Goal: Check status: Check status

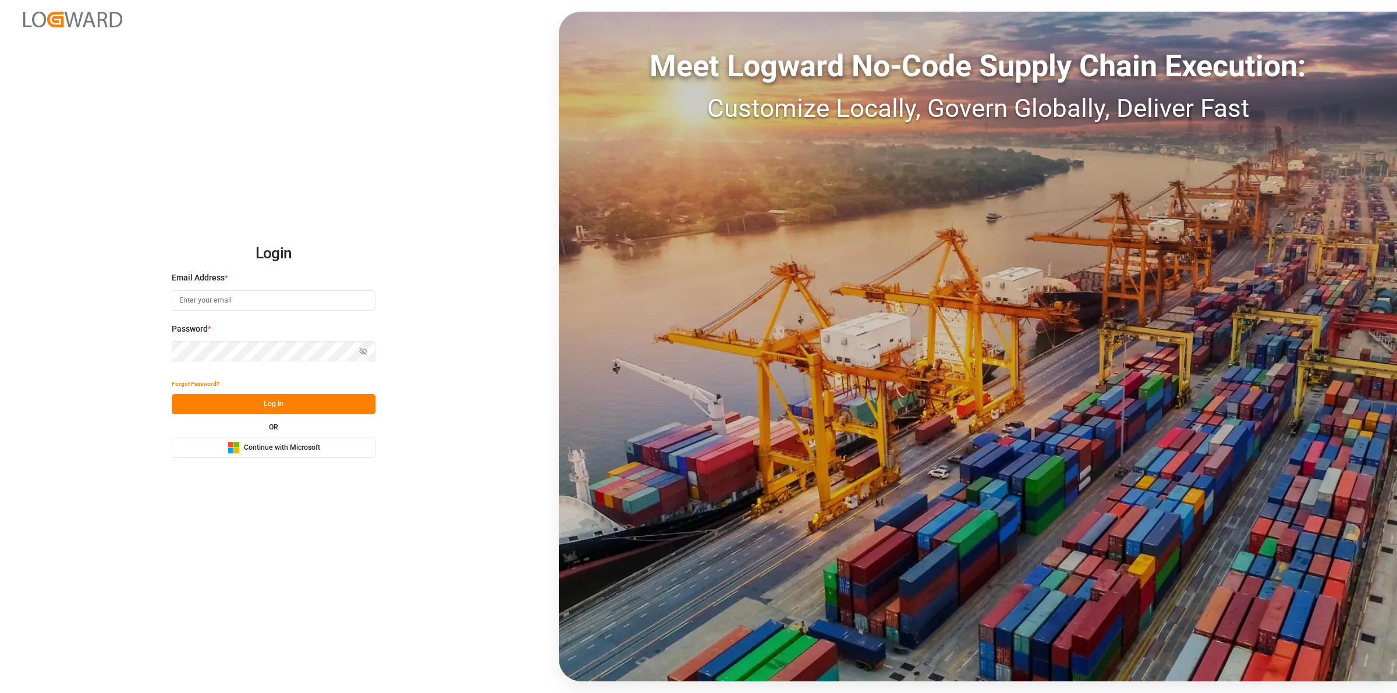
type input "[EMAIL_ADDRESS][DOMAIN_NAME]"
click at [310, 409] on button "Log In" at bounding box center [274, 404] width 204 height 20
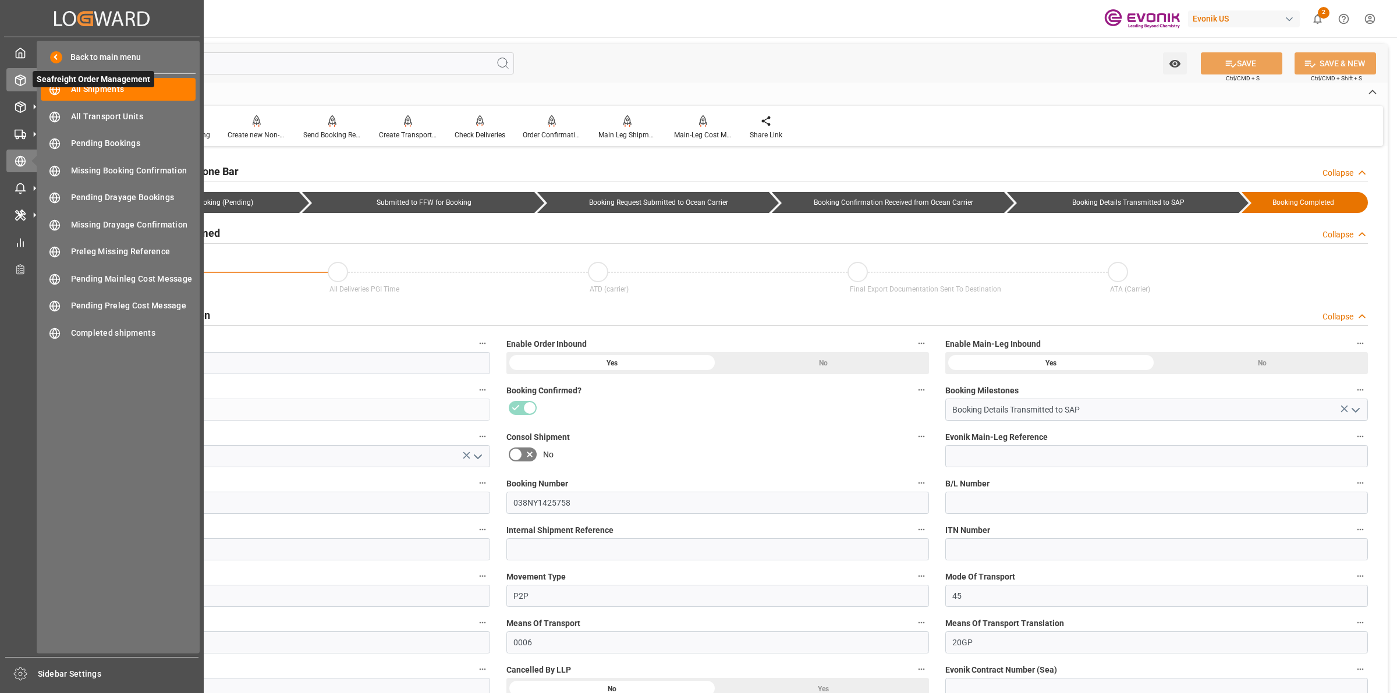
click at [23, 79] on icon at bounding box center [21, 81] width 12 height 12
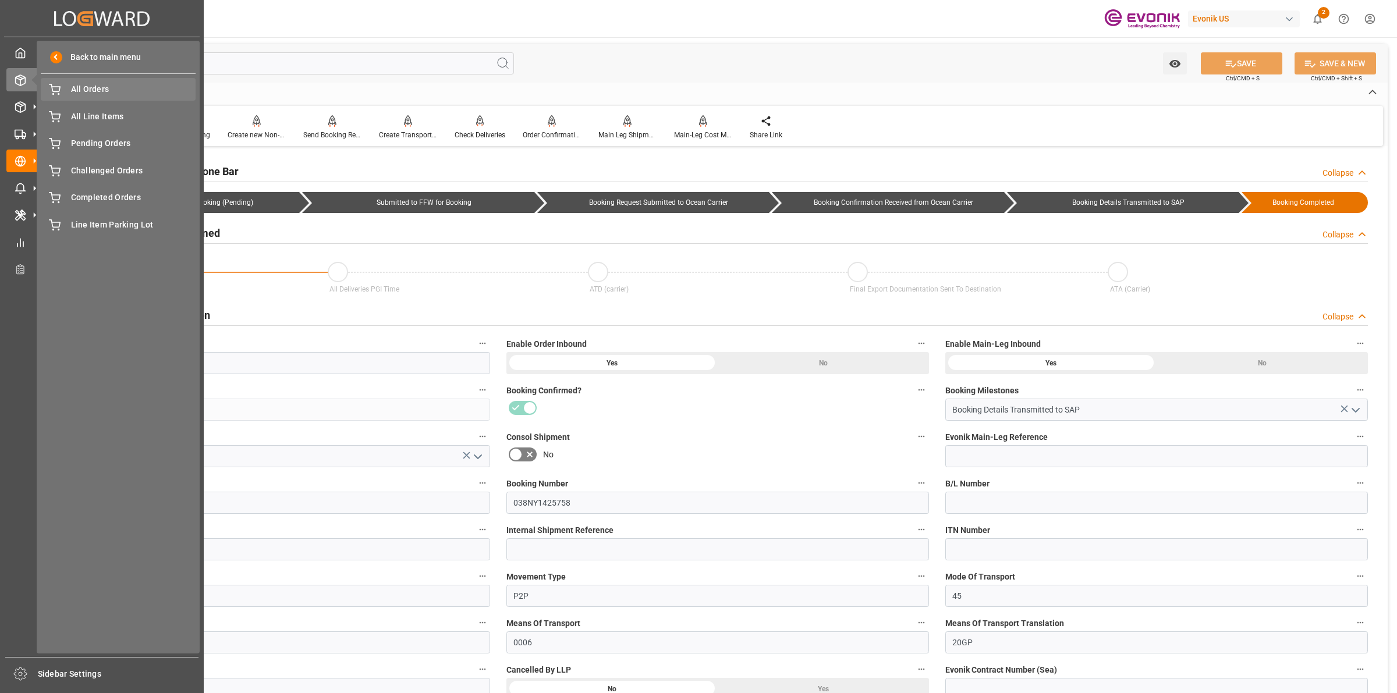
click at [91, 88] on span "All Orders" at bounding box center [133, 89] width 125 height 12
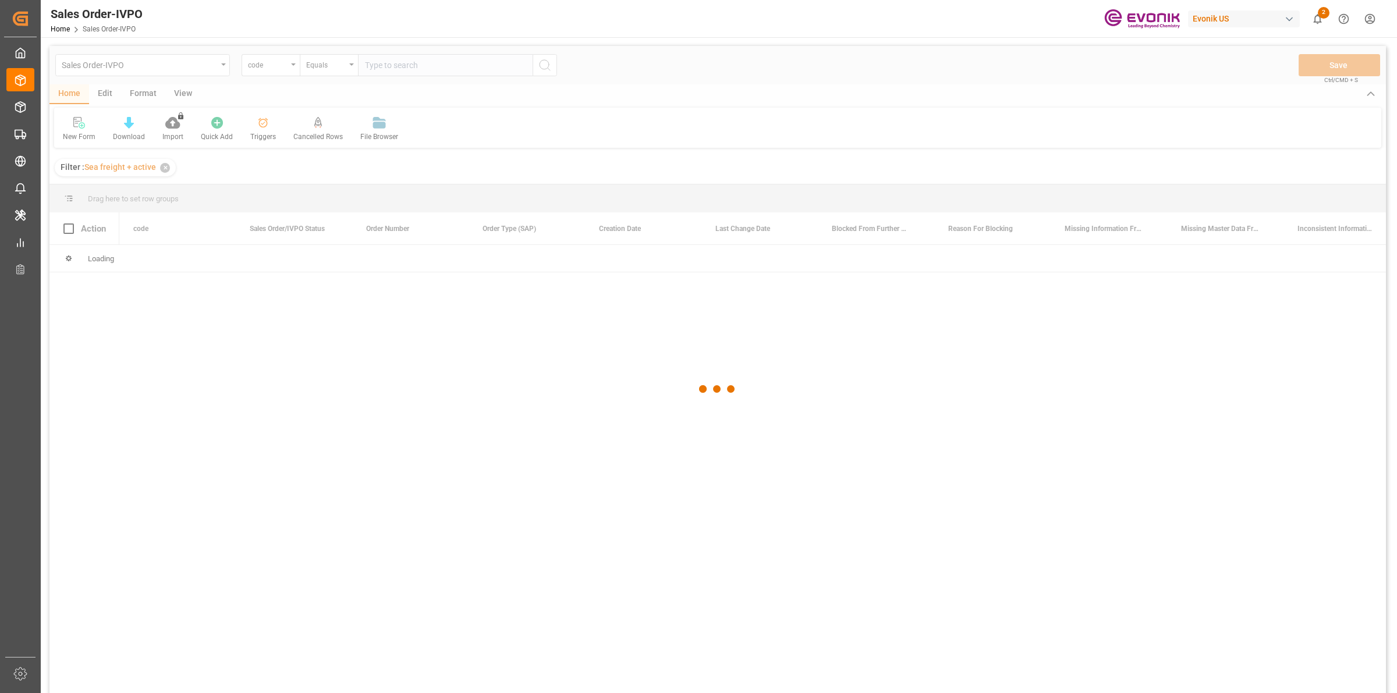
drag, startPoint x: 275, startPoint y: 67, endPoint x: 296, endPoint y: 66, distance: 20.4
click at [275, 67] on div at bounding box center [717, 389] width 1336 height 686
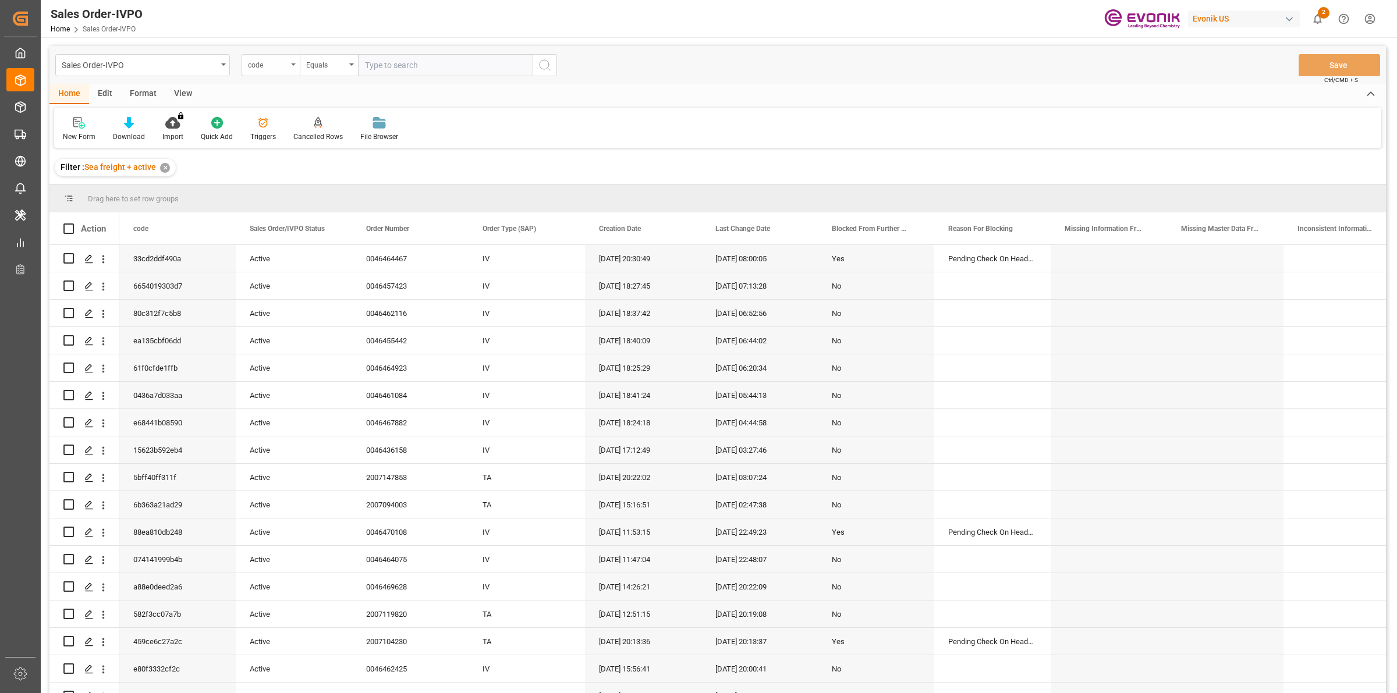
click at [292, 66] on div "code" at bounding box center [271, 65] width 58 height 22
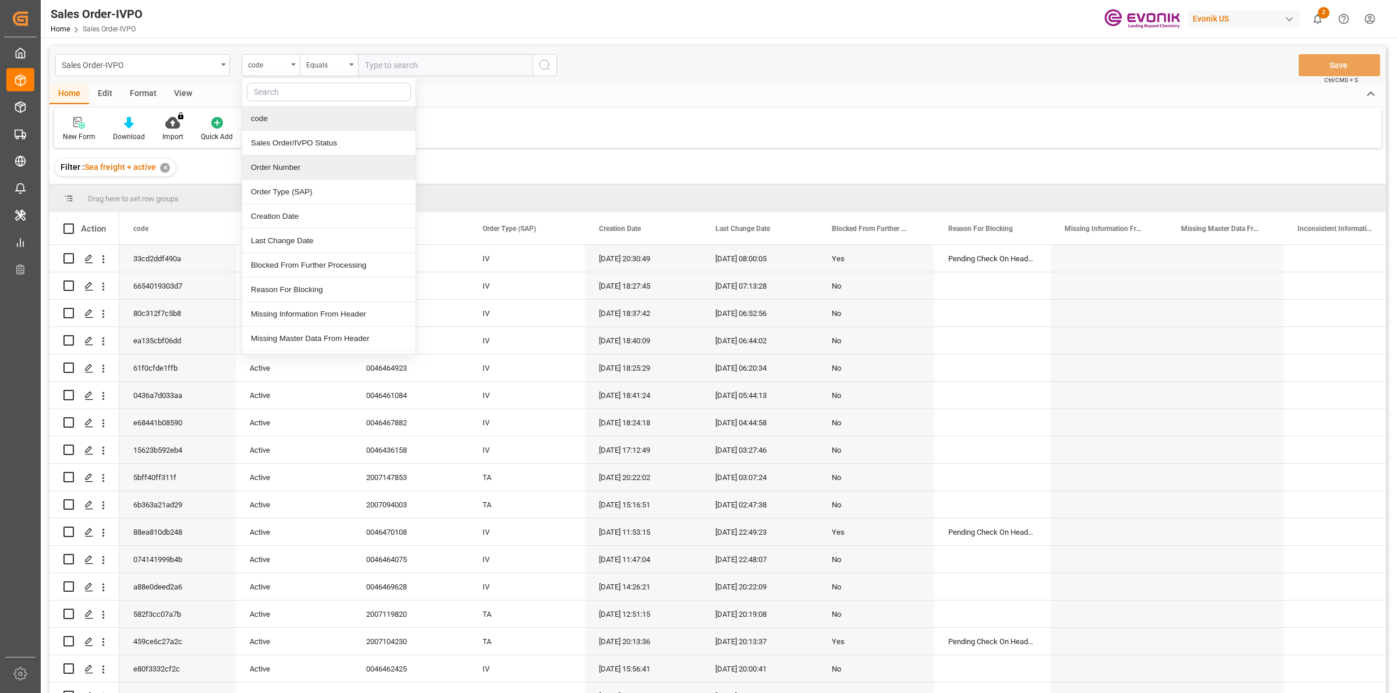
click at [268, 170] on div "Order Number" at bounding box center [328, 167] width 173 height 24
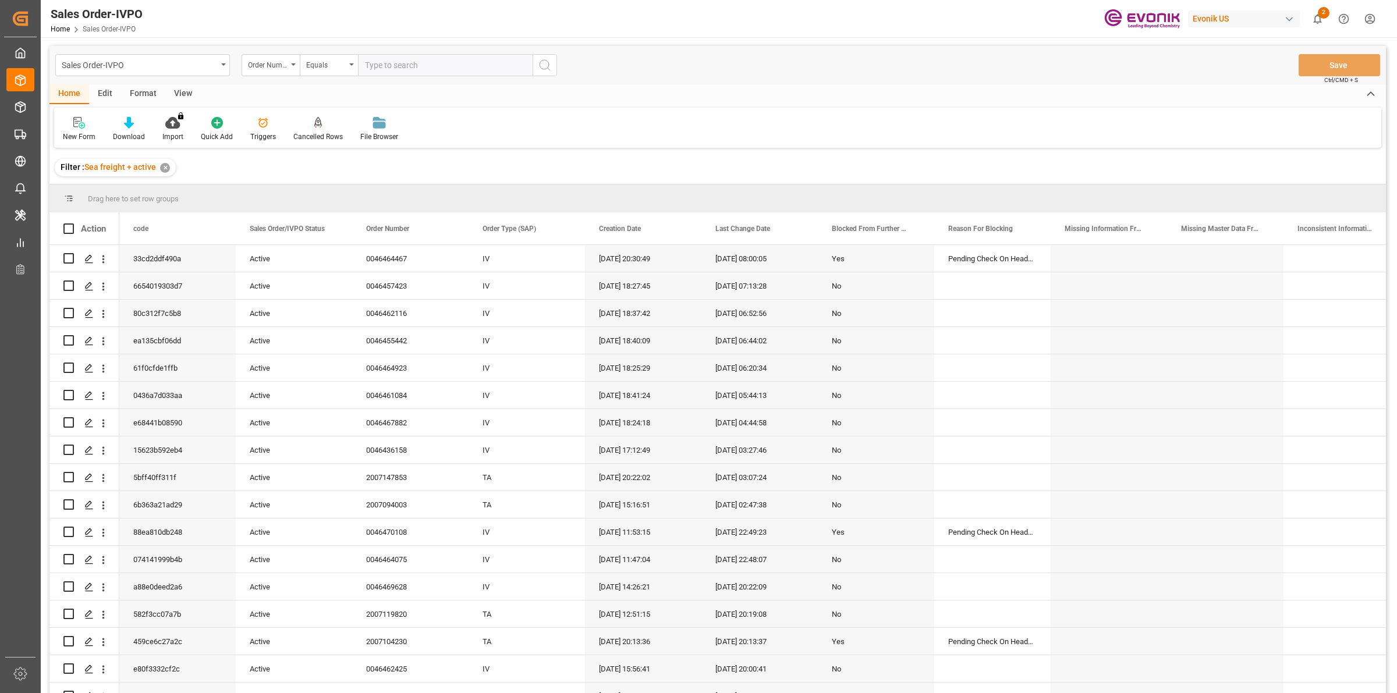
click at [410, 64] on input "text" at bounding box center [445, 65] width 175 height 22
paste input "46455648"
click at [363, 69] on input "46455648" at bounding box center [445, 65] width 175 height 22
type input "0046455648"
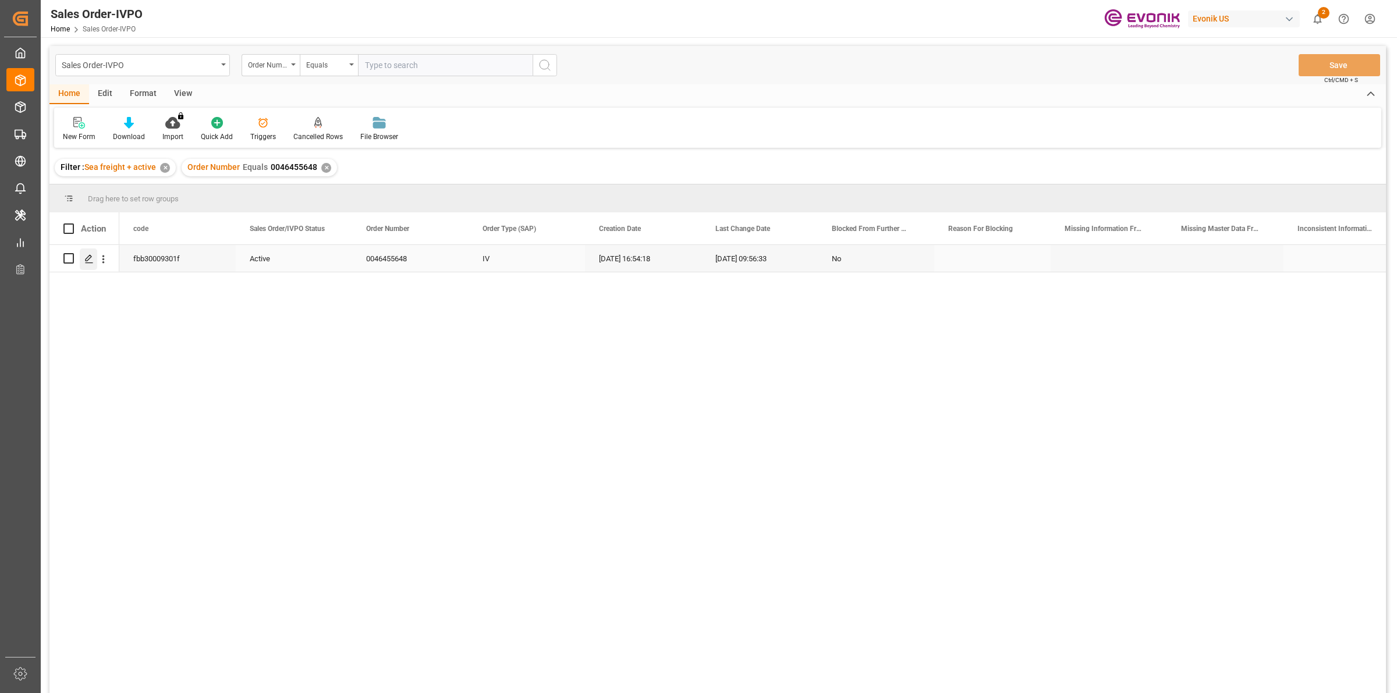
click at [81, 260] on div "Press SPACE to select this row." at bounding box center [88, 260] width 17 height 22
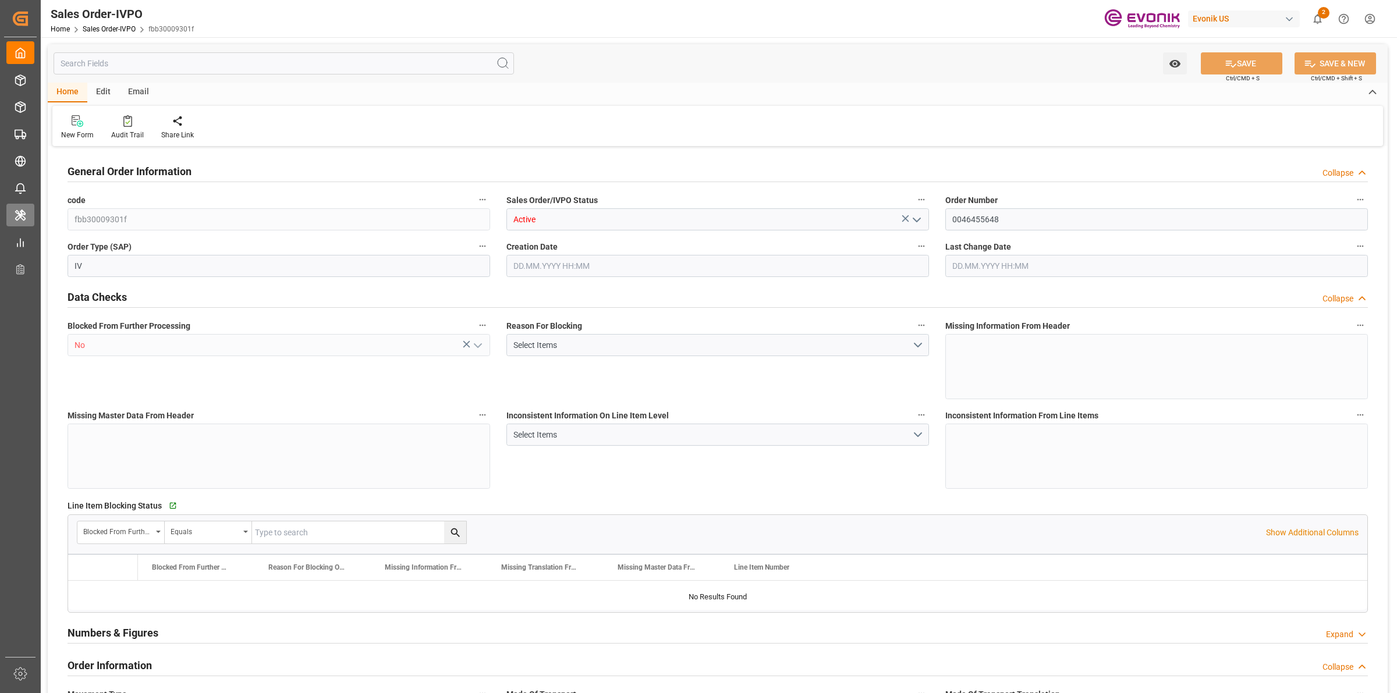
type input "BEANR"
type input "0"
type input "1"
type input "2"
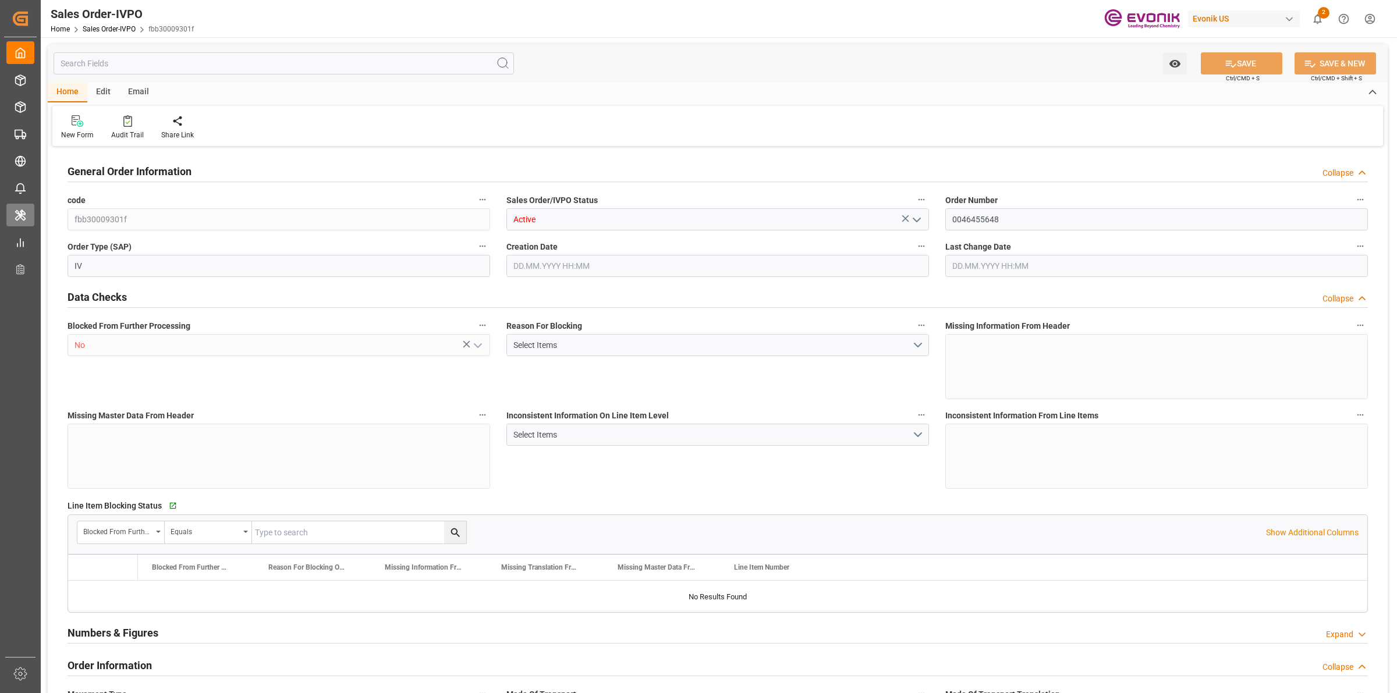
type input "13283.136"
type input "37.0066"
type input "17000"
type input "30"
type input "[DATE] 16:54"
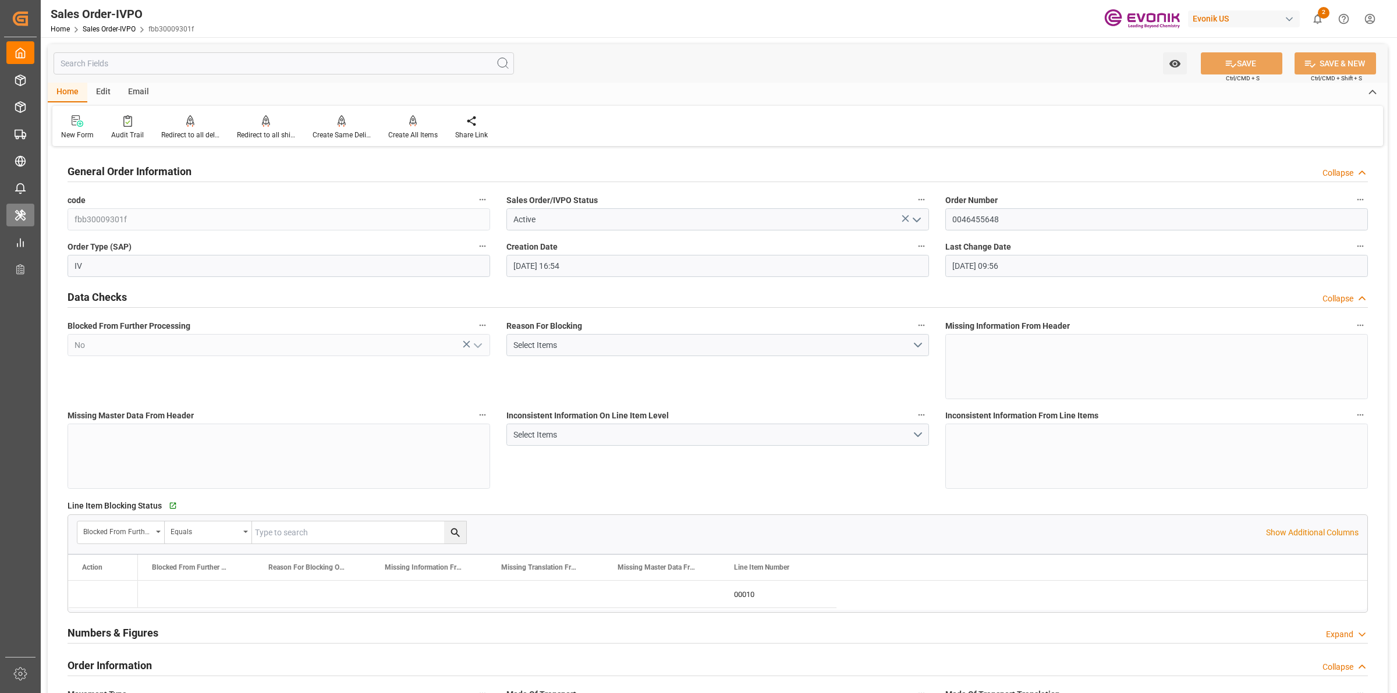
type input "[DATE] 09:56"
click at [671, 77] on div "Watch Option SAVE Ctrl/CMD + S SAVE & NEW Ctrl/CMD + Shift + S" at bounding box center [718, 63] width 1340 height 38
click at [750, 70] on div "Watch Option SAVE Ctrl/CMD + S SAVE & NEW Ctrl/CMD + Shift + S" at bounding box center [718, 63] width 1340 height 38
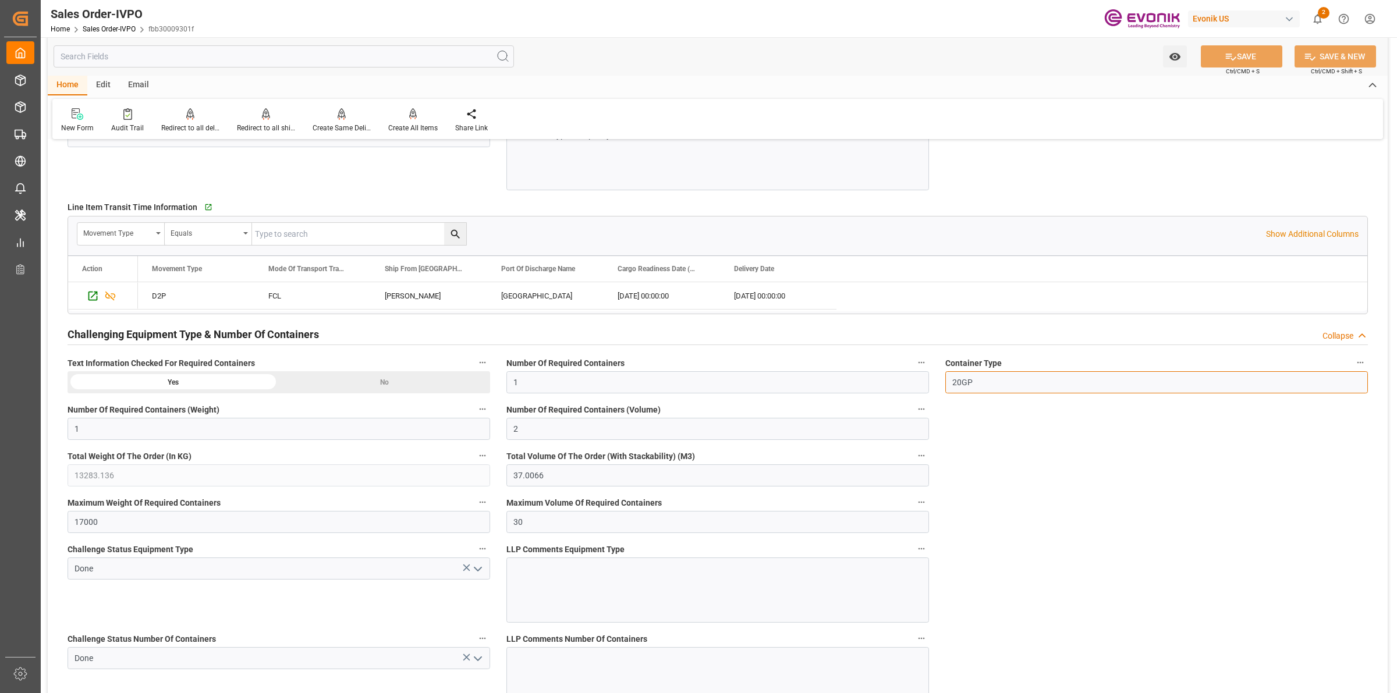
drag, startPoint x: 988, startPoint y: 387, endPoint x: 903, endPoint y: 380, distance: 85.3
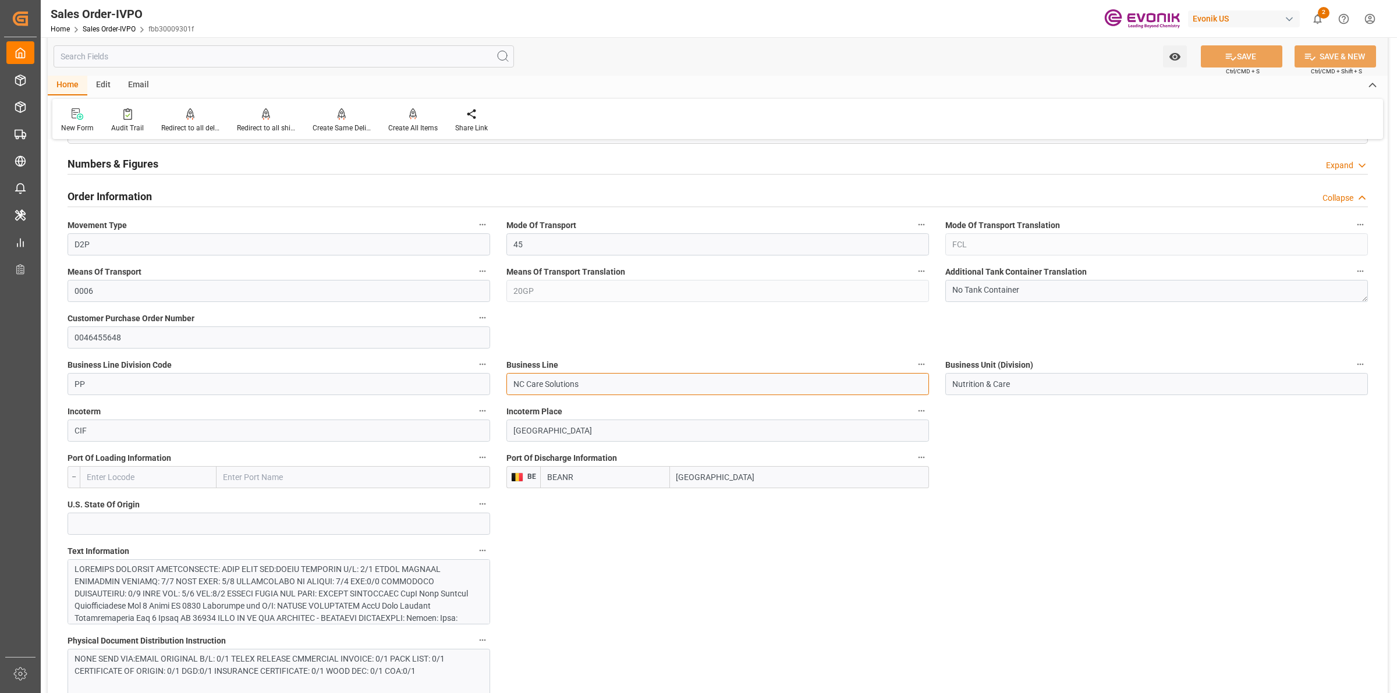
drag, startPoint x: 613, startPoint y: 390, endPoint x: 438, endPoint y: 385, distance: 174.7
click at [995, 383] on input "Nutrition & Care" at bounding box center [1156, 384] width 423 height 22
drag, startPoint x: 1019, startPoint y: 385, endPoint x: 994, endPoint y: 359, distance: 36.2
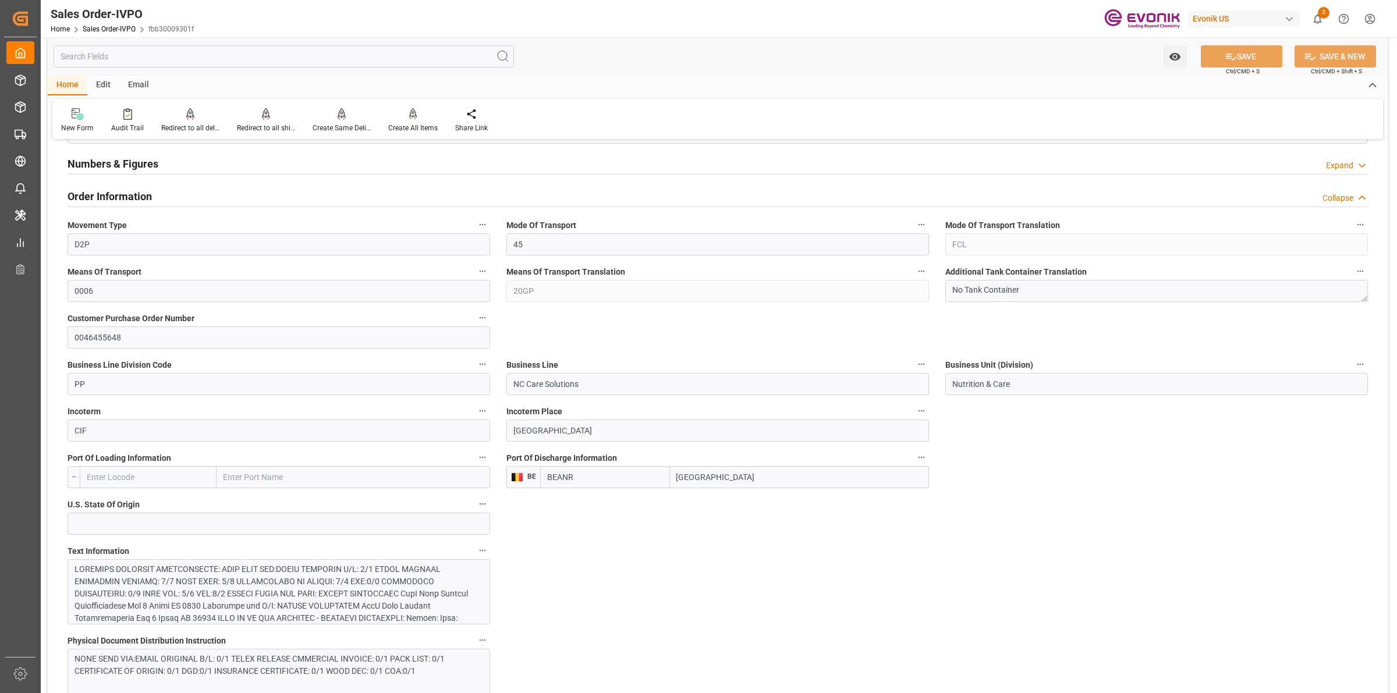
click at [263, 57] on input "text" at bounding box center [284, 56] width 460 height 22
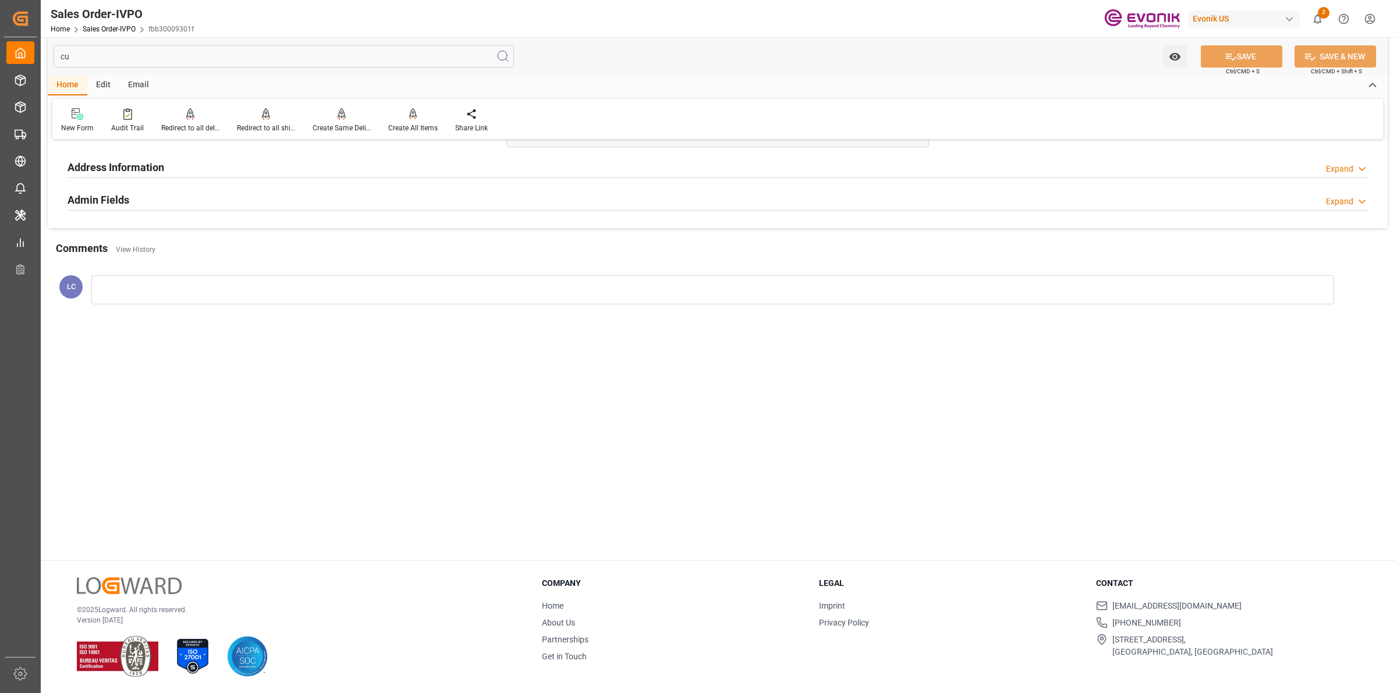
scroll to position [0, 0]
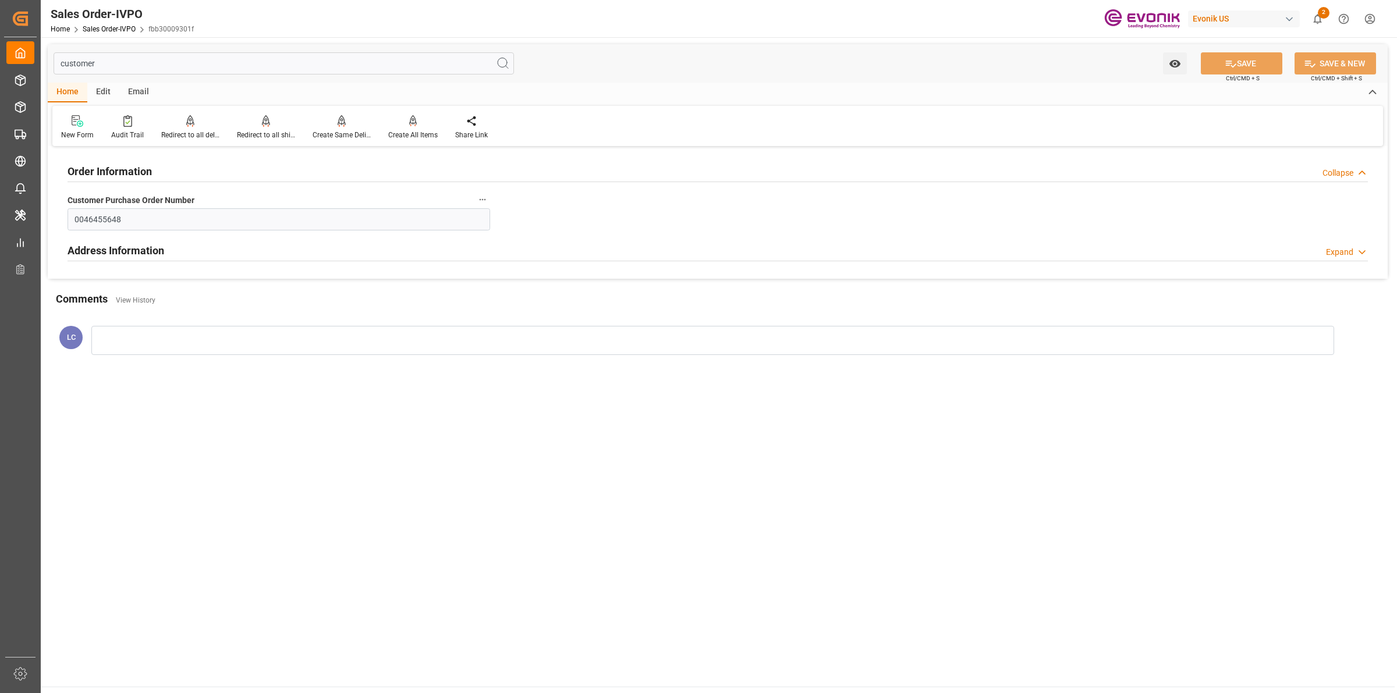
click at [105, 246] on h2 "Address Information" at bounding box center [116, 251] width 97 height 16
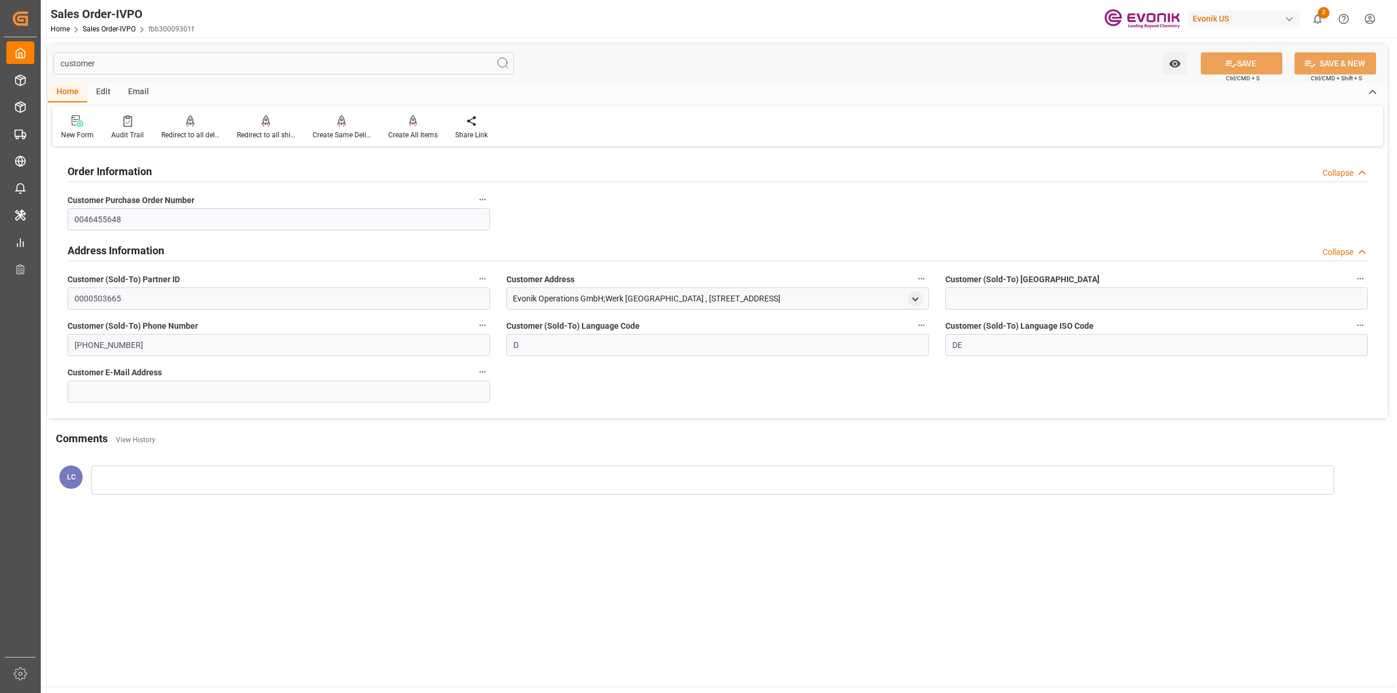
drag, startPoint x: 834, startPoint y: 296, endPoint x: 371, endPoint y: 281, distance: 463.6
click at [371, 281] on div "Order Information Collapse Customer Purchase Order Number 0046455648 Address In…" at bounding box center [718, 284] width 1340 height 269
copy div "Customer Address Evonik Operations GmbH;Werk [GEOGRAPHIC_DATA] , [STREET_ADDRES…"
drag, startPoint x: 802, startPoint y: 292, endPoint x: 825, endPoint y: 298, distance: 24.0
click at [781, 293] on div "Evonik Operations GmbH;Werk [GEOGRAPHIC_DATA] , [STREET_ADDRESS]" at bounding box center [647, 299] width 268 height 12
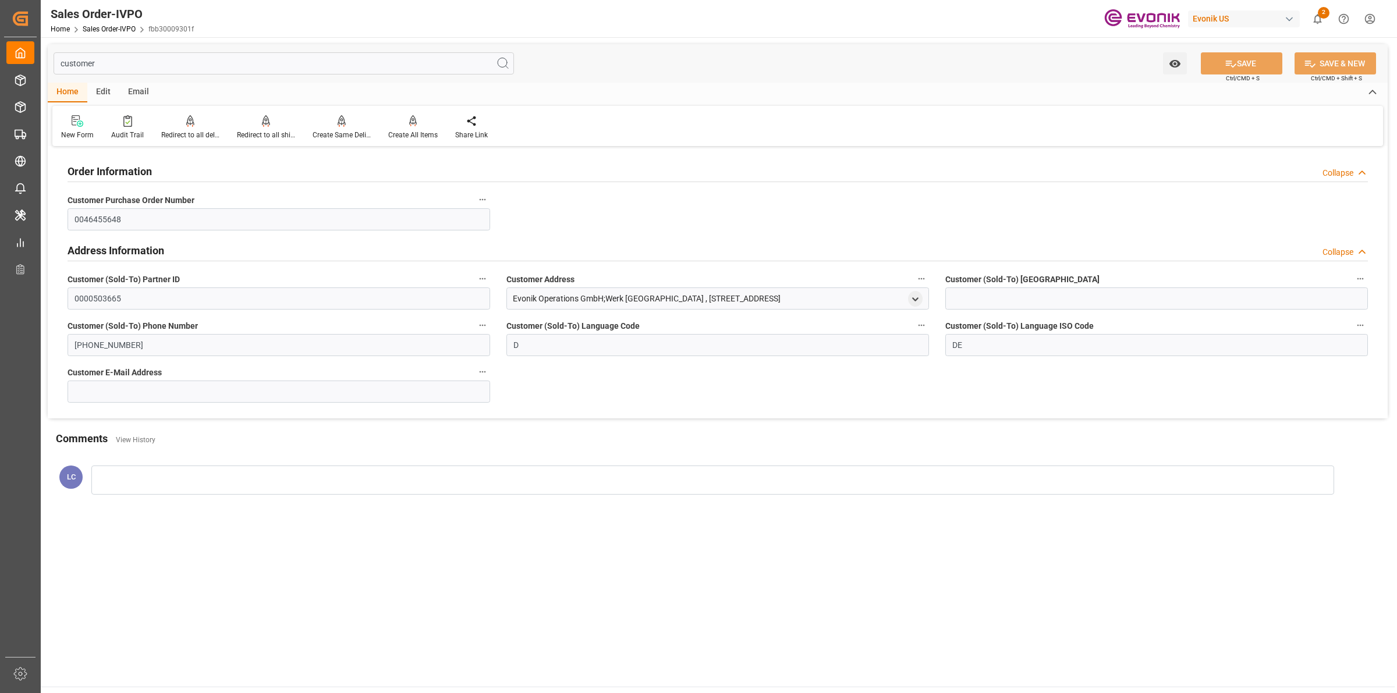
click at [579, 307] on div "Evonik Operations GmbH;Werk [GEOGRAPHIC_DATA] , [STREET_ADDRESS]" at bounding box center [717, 299] width 423 height 22
drag, startPoint x: 512, startPoint y: 298, endPoint x: 993, endPoint y: 298, distance: 480.8
click at [993, 298] on div "Order Information Collapse Customer Purchase Order Number 0046455648 Address In…" at bounding box center [718, 284] width 1340 height 269
click at [827, 299] on div "Evonik Operations GmbH;Werk [GEOGRAPHIC_DATA] , [STREET_ADDRESS]" at bounding box center [717, 299] width 423 height 22
drag, startPoint x: 844, startPoint y: 299, endPoint x: 513, endPoint y: 302, distance: 331.2
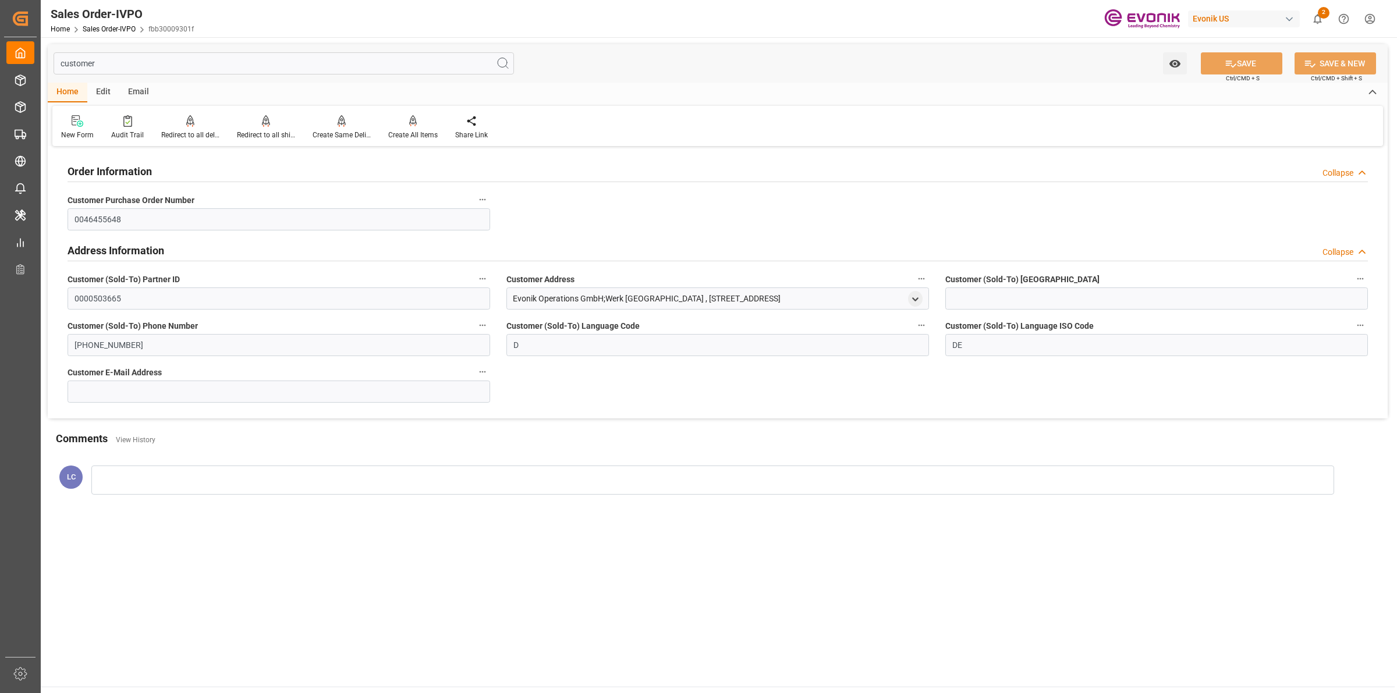
click at [513, 302] on div "Evonik Operations GmbH;Werk [GEOGRAPHIC_DATA] , [STREET_ADDRESS]" at bounding box center [717, 299] width 423 height 22
copy div "Evonik Operations GmbH;Werk [GEOGRAPHIC_DATA] , [STREET_ADDRESS]"
click at [254, 73] on input "customer" at bounding box center [284, 63] width 460 height 22
drag, startPoint x: 263, startPoint y: 73, endPoint x: -51, endPoint y: 36, distance: 315.9
click at [0, 36] on html "Created by potrace 1.15, written by [PERSON_NAME] [DATE]-[DATE] Created by potr…" at bounding box center [698, 346] width 1397 height 693
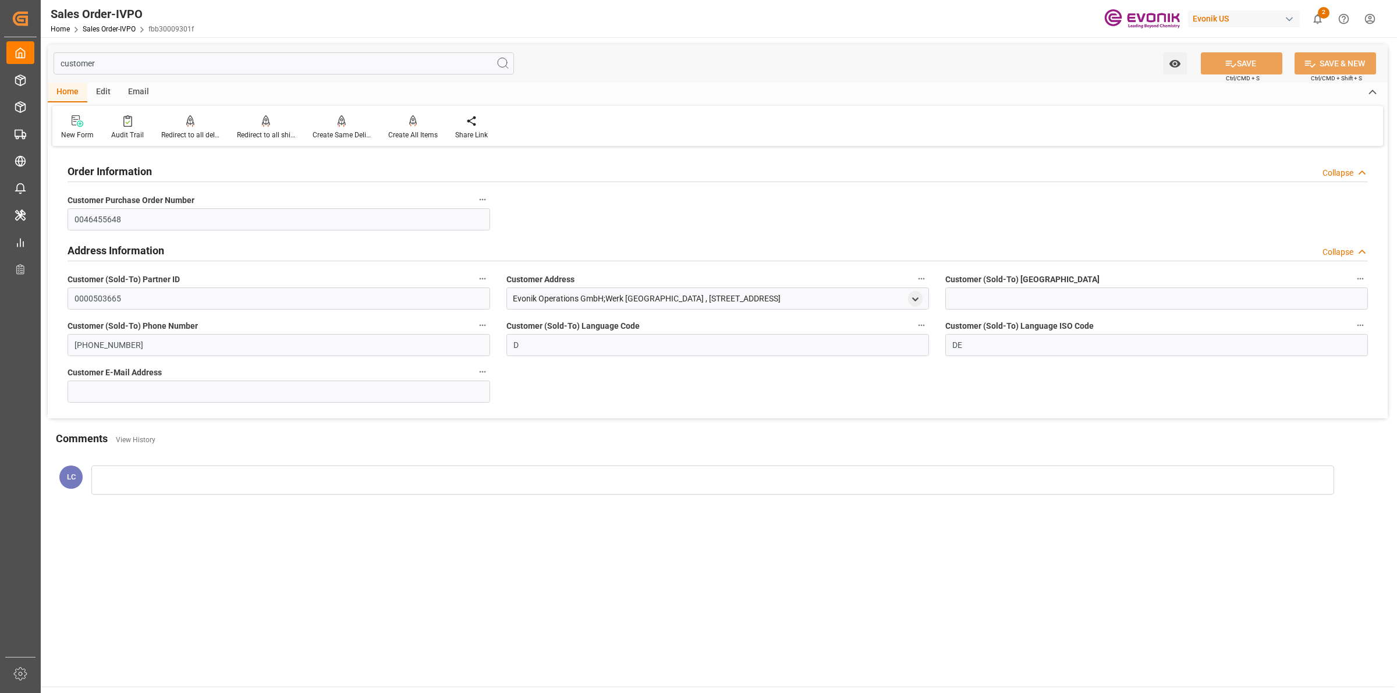
paste input "Notify Pa"
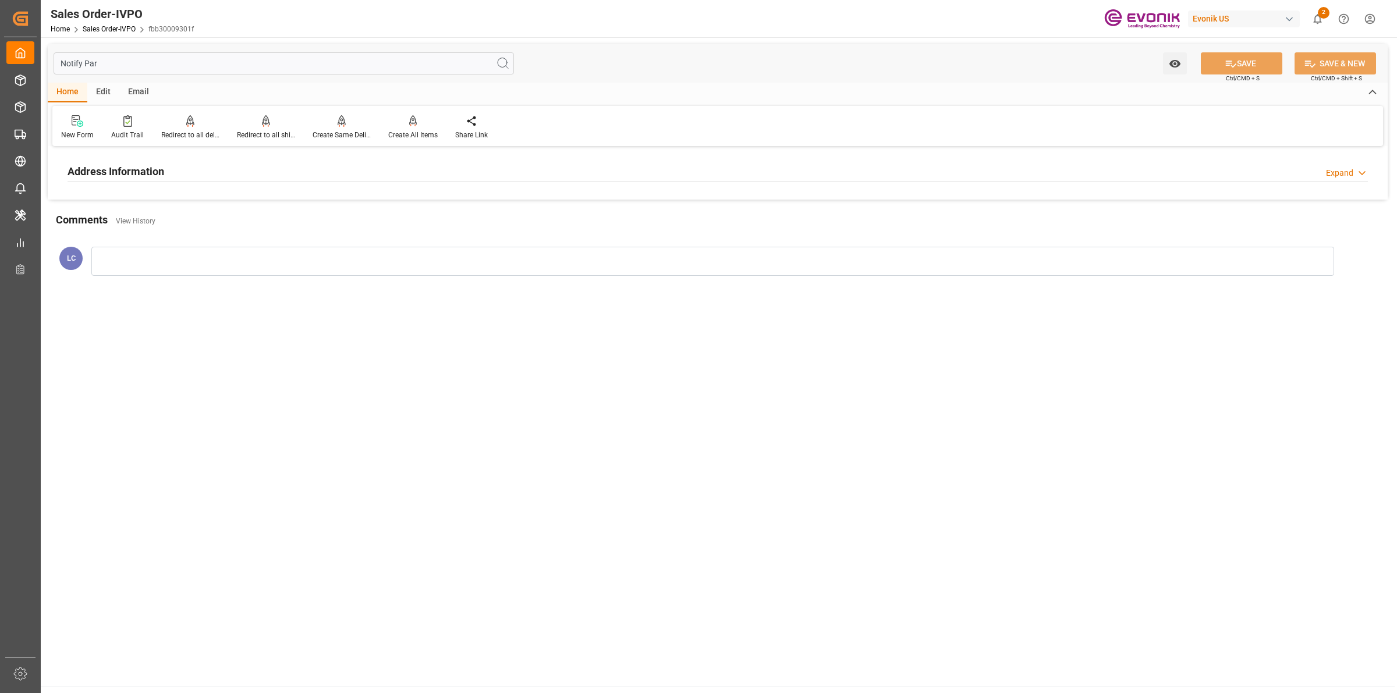
click at [218, 162] on div "Address Information Expand" at bounding box center [718, 170] width 1300 height 22
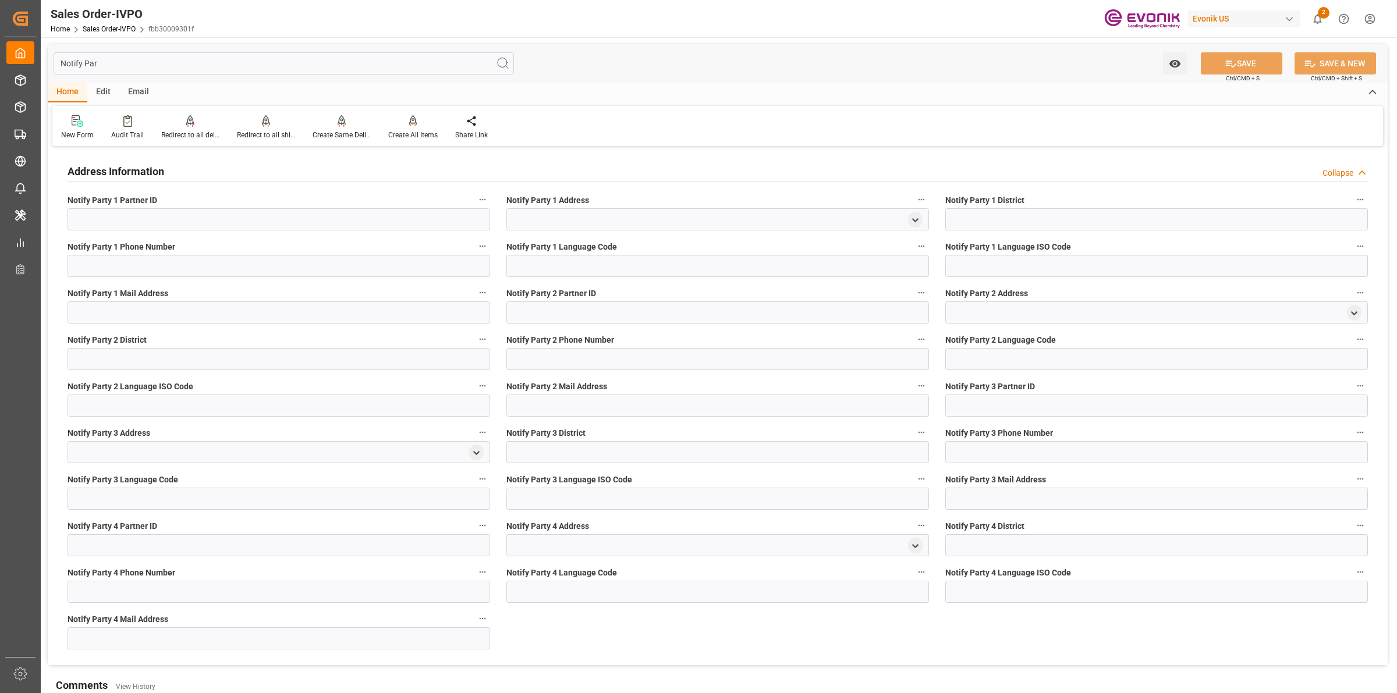
scroll to position [205, 0]
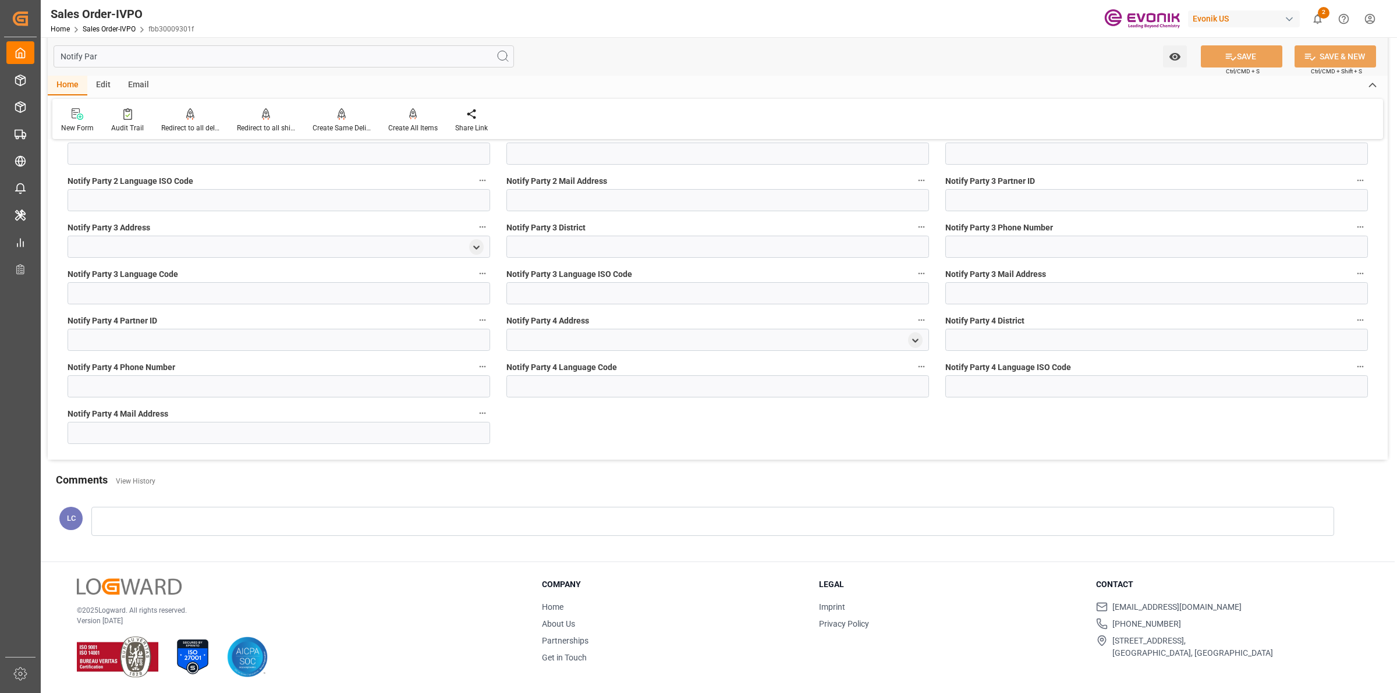
click at [221, 47] on input "Notify Par" at bounding box center [284, 56] width 460 height 22
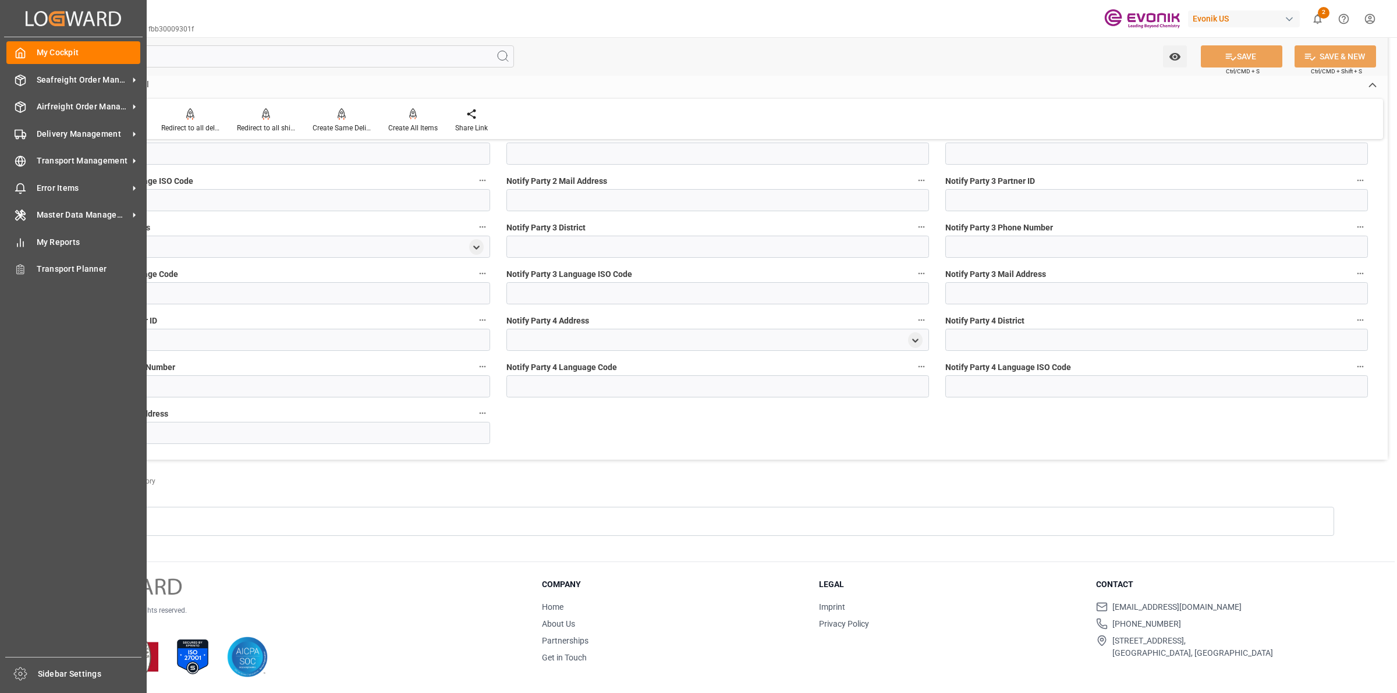
drag, startPoint x: 214, startPoint y: 48, endPoint x: -45, endPoint y: 24, distance: 259.6
click at [0, 24] on html "Created by potrace 1.15, written by [PERSON_NAME] [DATE]-[DATE] Created by potr…" at bounding box center [698, 346] width 1397 height 693
paste input "Ship Fro"
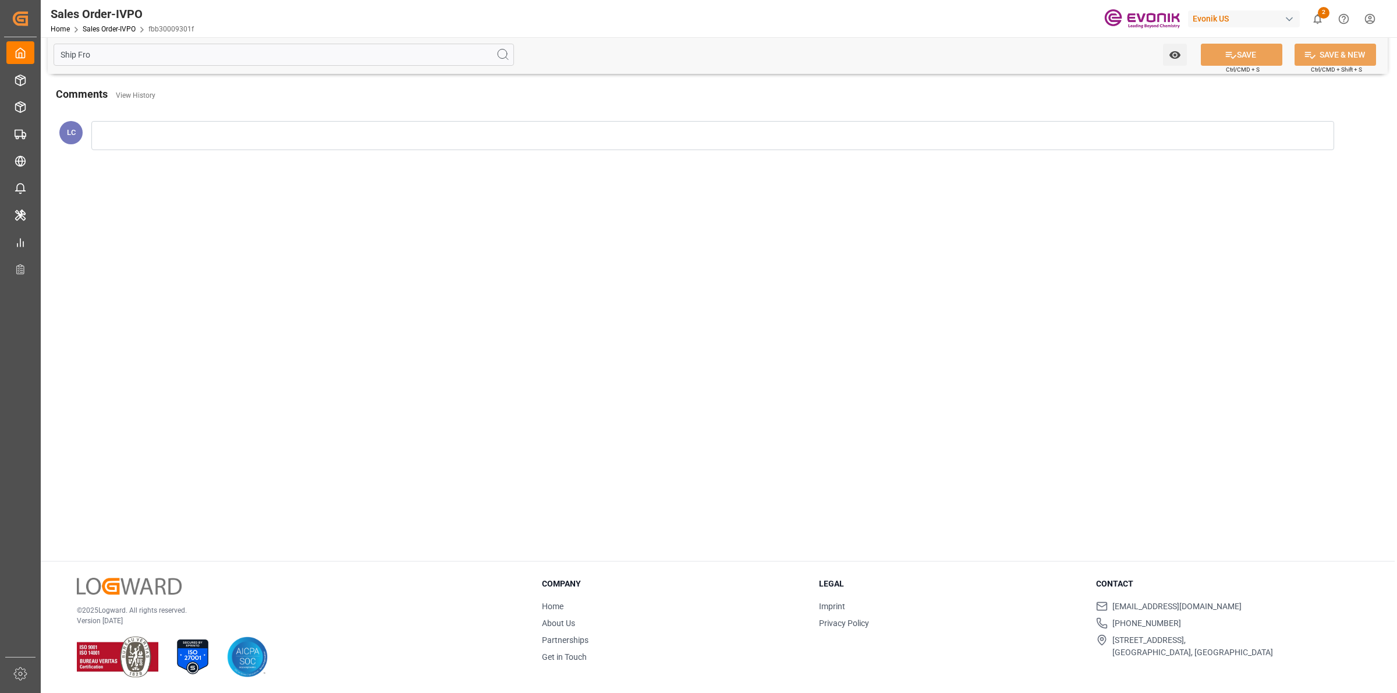
scroll to position [0, 0]
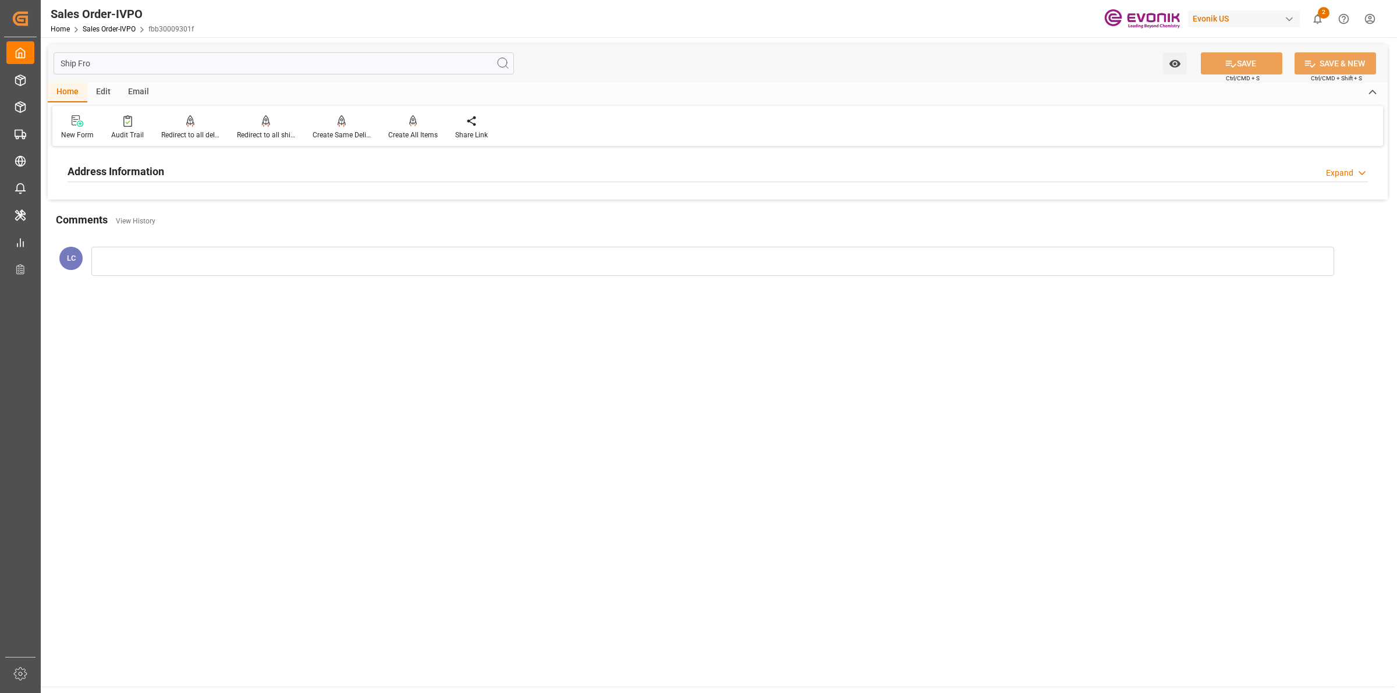
click at [116, 179] on h2 "Address Information" at bounding box center [116, 172] width 97 height 16
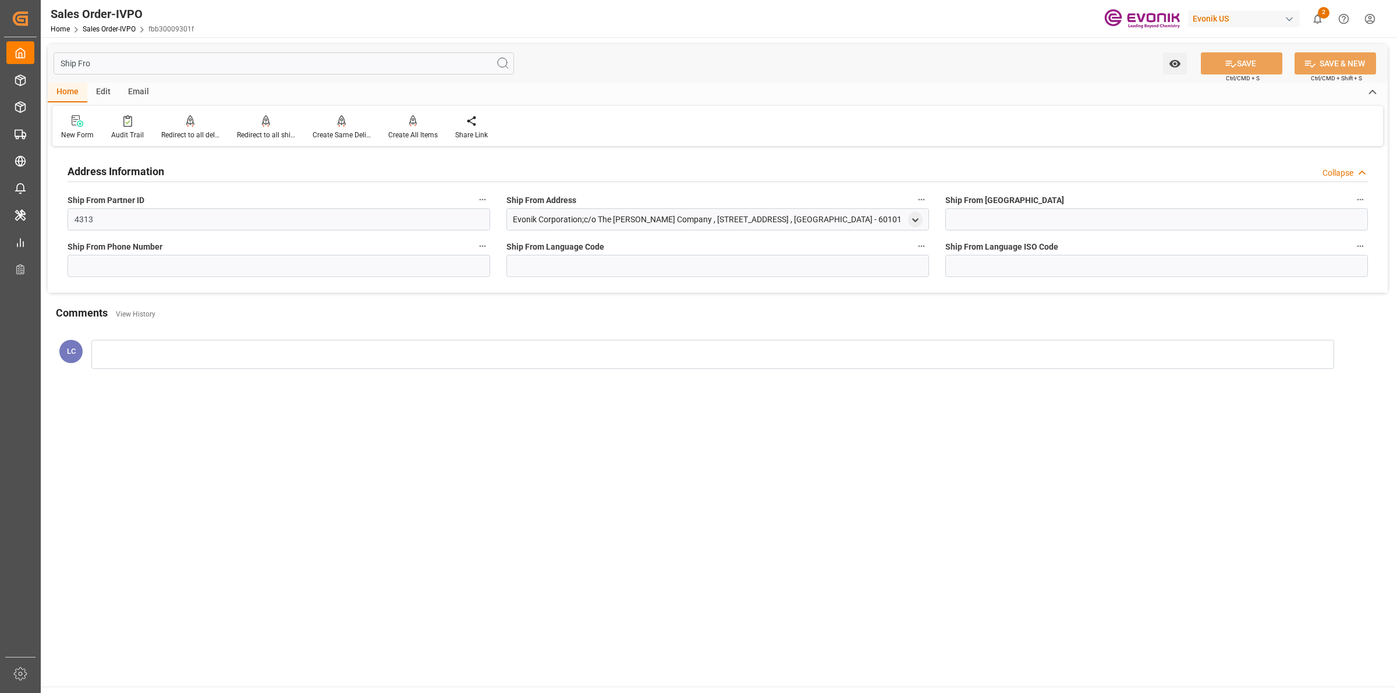
drag, startPoint x: 865, startPoint y: 222, endPoint x: 505, endPoint y: 228, distance: 360.4
click at [505, 228] on div "Ship From Address Evonik Corporation;c/o The [PERSON_NAME] Company , [STREET_AD…" at bounding box center [717, 211] width 439 height 47
copy div "Evonik Corporation;c/o The [PERSON_NAME] Company , [STREET_ADDRESS]"
drag, startPoint x: 225, startPoint y: 62, endPoint x: 17, endPoint y: 42, distance: 208.7
click at [17, 42] on div "Created by potrace 1.15, written by [PERSON_NAME] [DATE]-[DATE] Created by potr…" at bounding box center [698, 346] width 1397 height 693
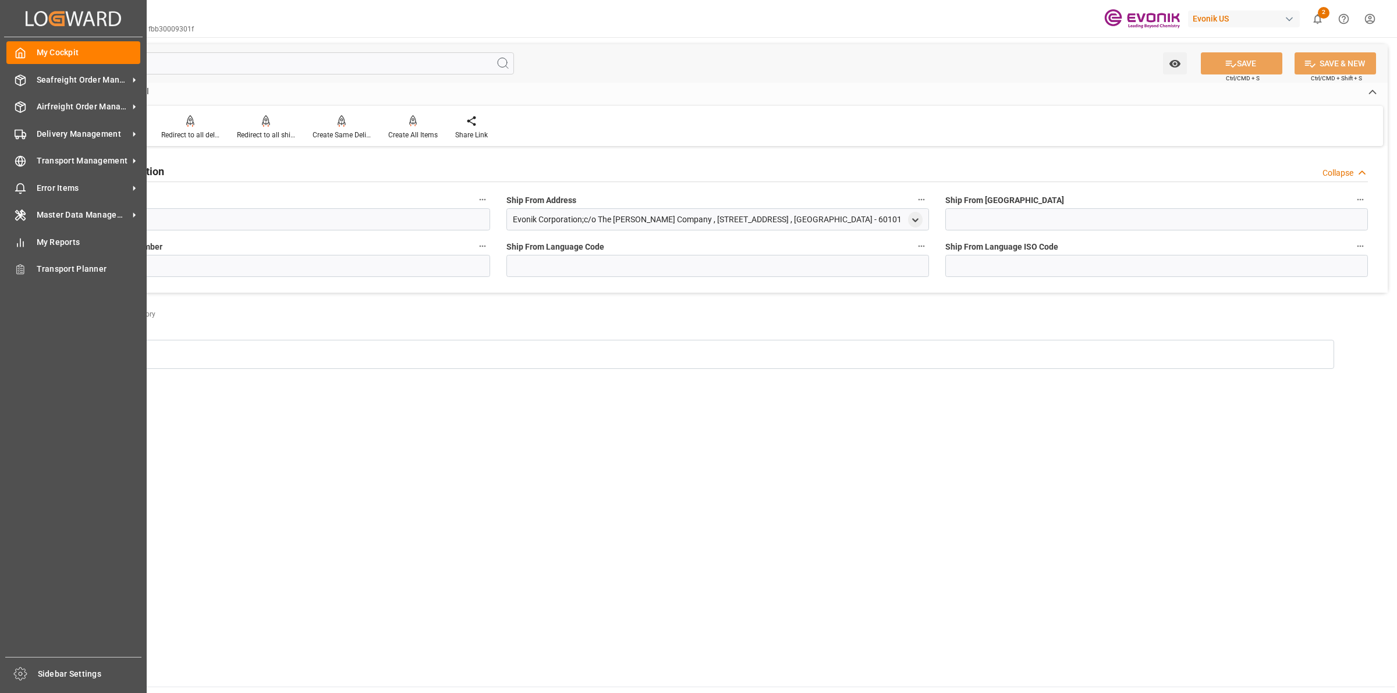
paste input "Movement Type"
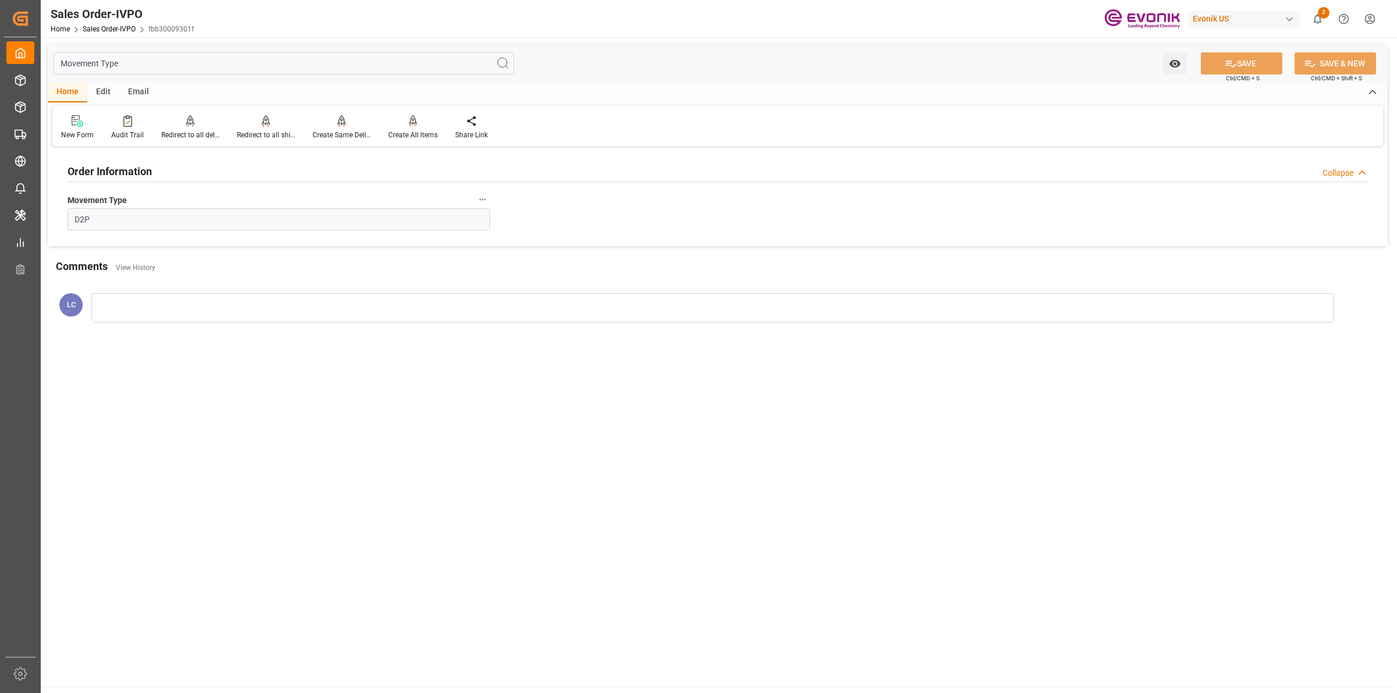
click at [155, 178] on div "Order Information Collapse" at bounding box center [718, 170] width 1300 height 22
click at [155, 178] on div "Order Information Expand" at bounding box center [718, 170] width 1300 height 22
drag, startPoint x: 112, startPoint y: 216, endPoint x: 69, endPoint y: 204, distance: 44.6
click at [68, 205] on div "Movement Type D2P" at bounding box center [278, 211] width 439 height 47
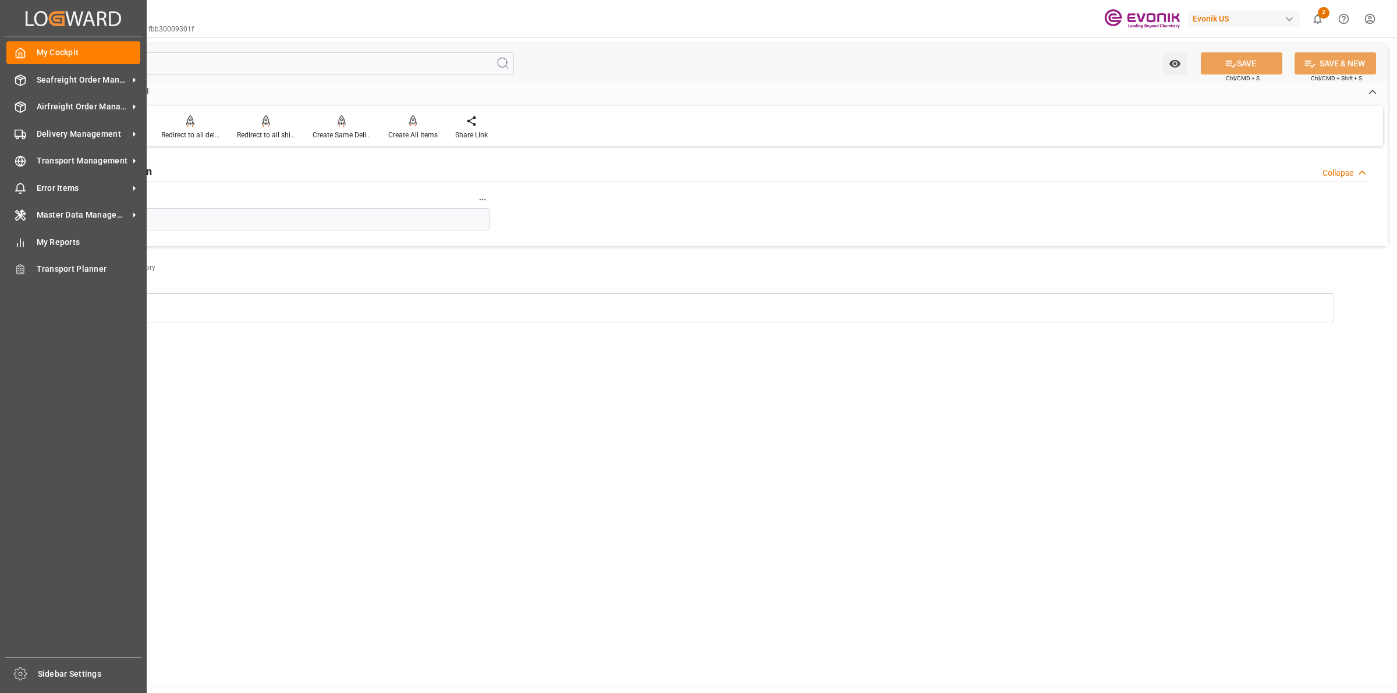
drag, startPoint x: 47, startPoint y: 42, endPoint x: 19, endPoint y: 38, distance: 28.8
click at [19, 38] on div "Created by potrace 1.15, written by [PERSON_NAME] [DATE]-[DATE] Created by potr…" at bounding box center [698, 346] width 1397 height 693
paste input "Ship From [GEOGRAPHIC_DATA]"
type input "Ship From [GEOGRAPHIC_DATA]"
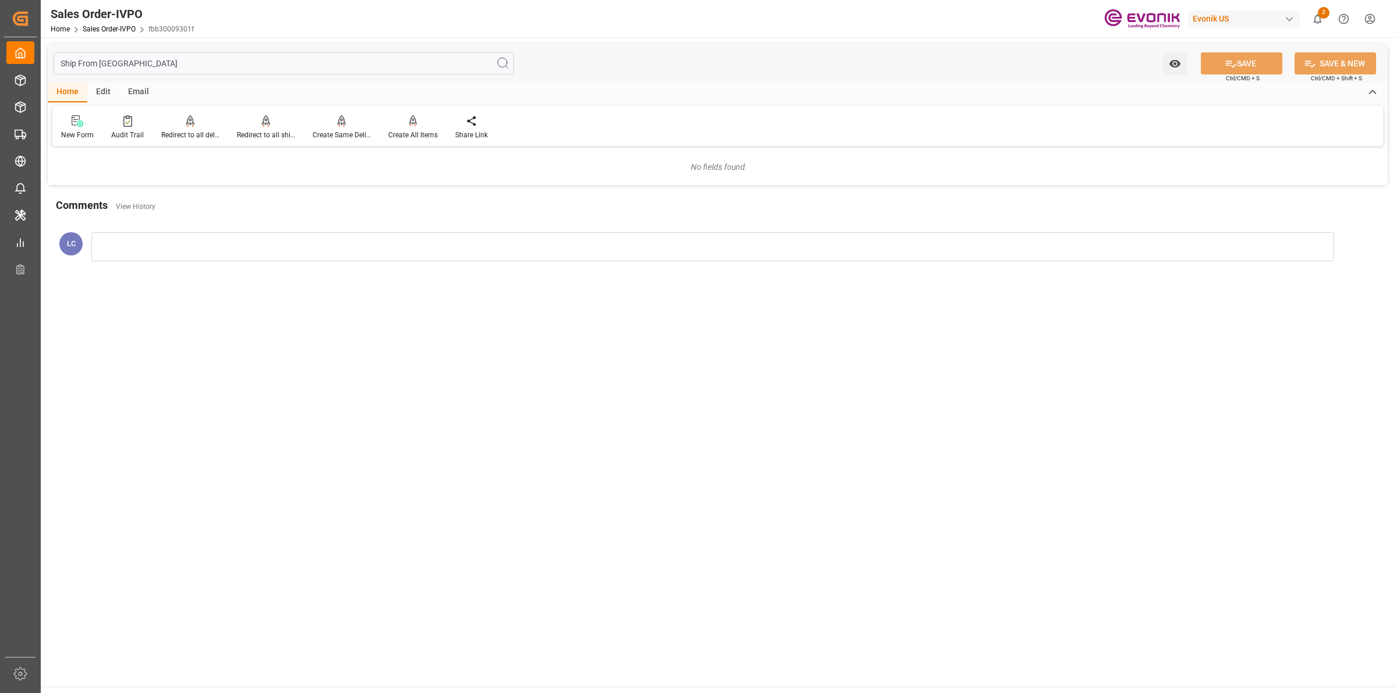
drag, startPoint x: 126, startPoint y: 69, endPoint x: 240, endPoint y: 62, distance: 114.9
click at [74, 69] on input "Ship From [GEOGRAPHIC_DATA]" at bounding box center [284, 63] width 460 height 22
click at [221, 63] on input "Ship From [GEOGRAPHIC_DATA]" at bounding box center [284, 63] width 460 height 22
drag, startPoint x: 221, startPoint y: 63, endPoint x: 290, endPoint y: 54, distance: 69.2
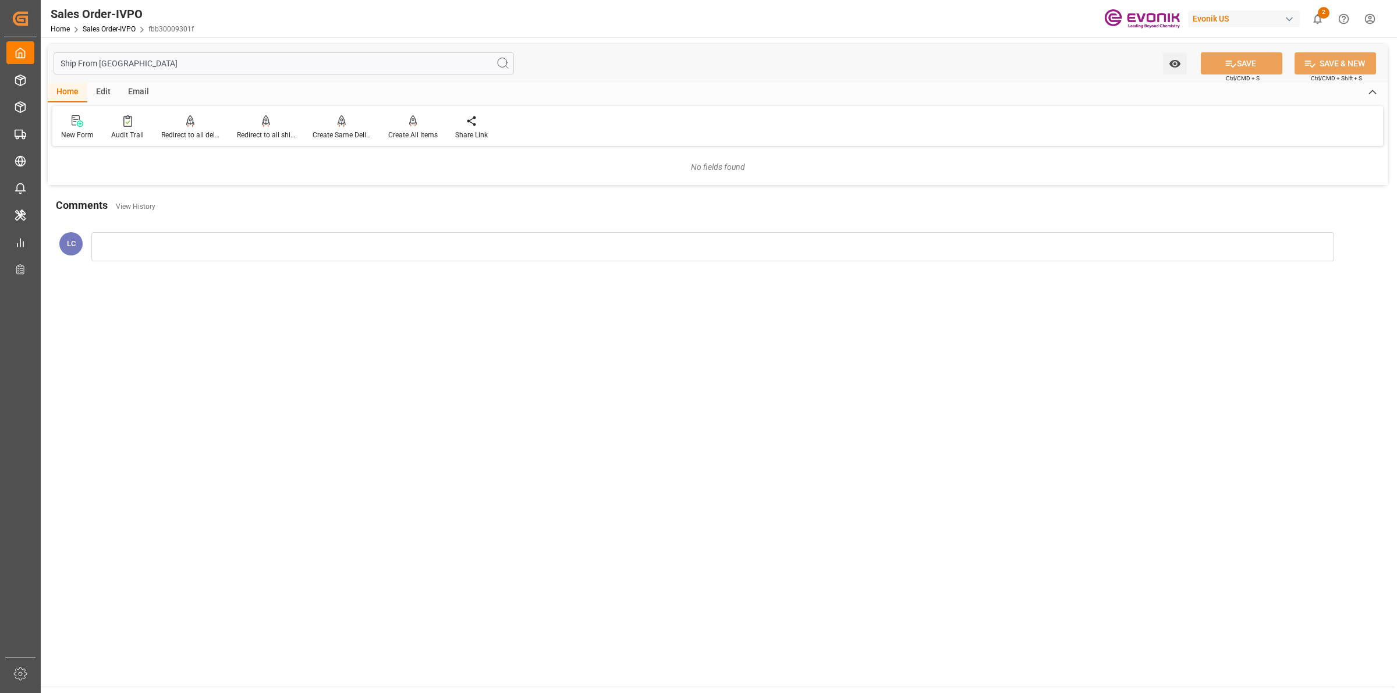
click at [0, 60] on html "Created by potrace 1.15, written by [PERSON_NAME] [DATE]-[DATE] Created by potr…" at bounding box center [698, 346] width 1397 height 693
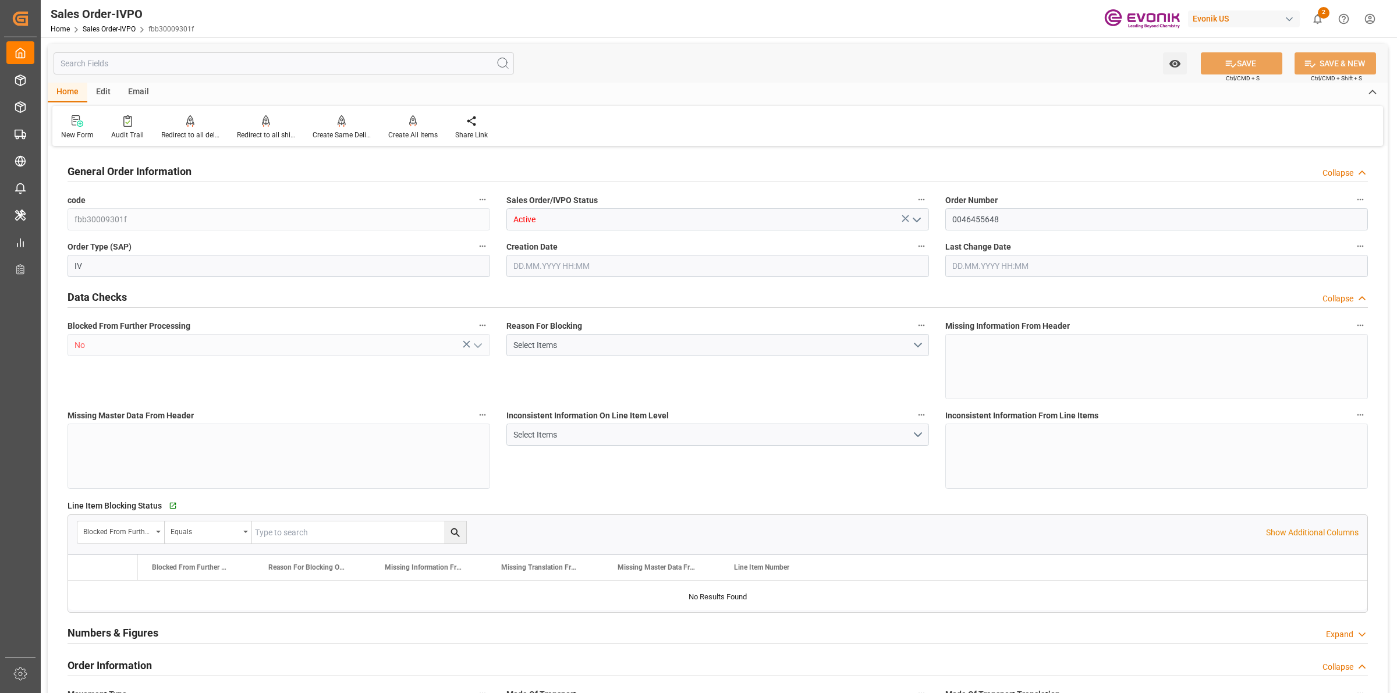
type input "fbb30009301f"
type input "Active"
type input "0046455648"
type input "IV"
type input "No"
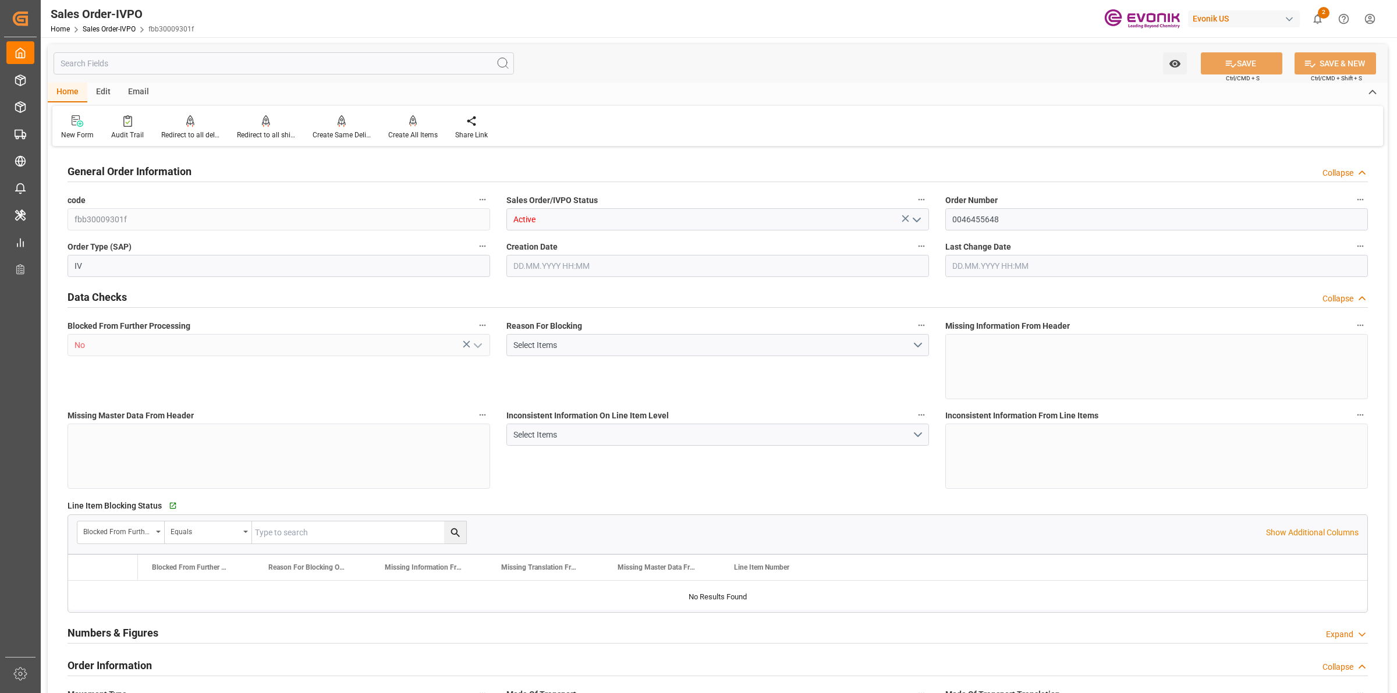
type input "D2P"
type input "45"
type input "FCL"
type input "0006"
type input "20GP"
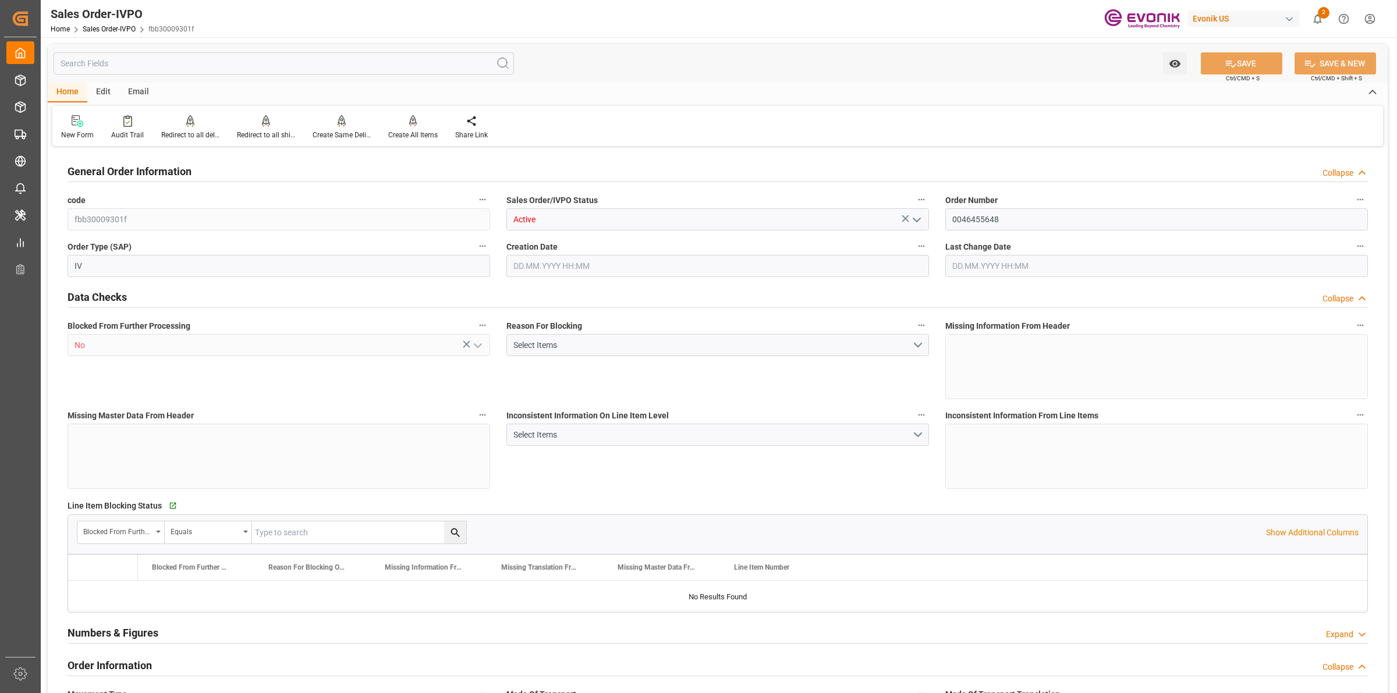
type textarea "No Tank Container"
type input "0046455648"
type input "PP"
type input "NC Care Solutions"
type input "Nutrition & Care"
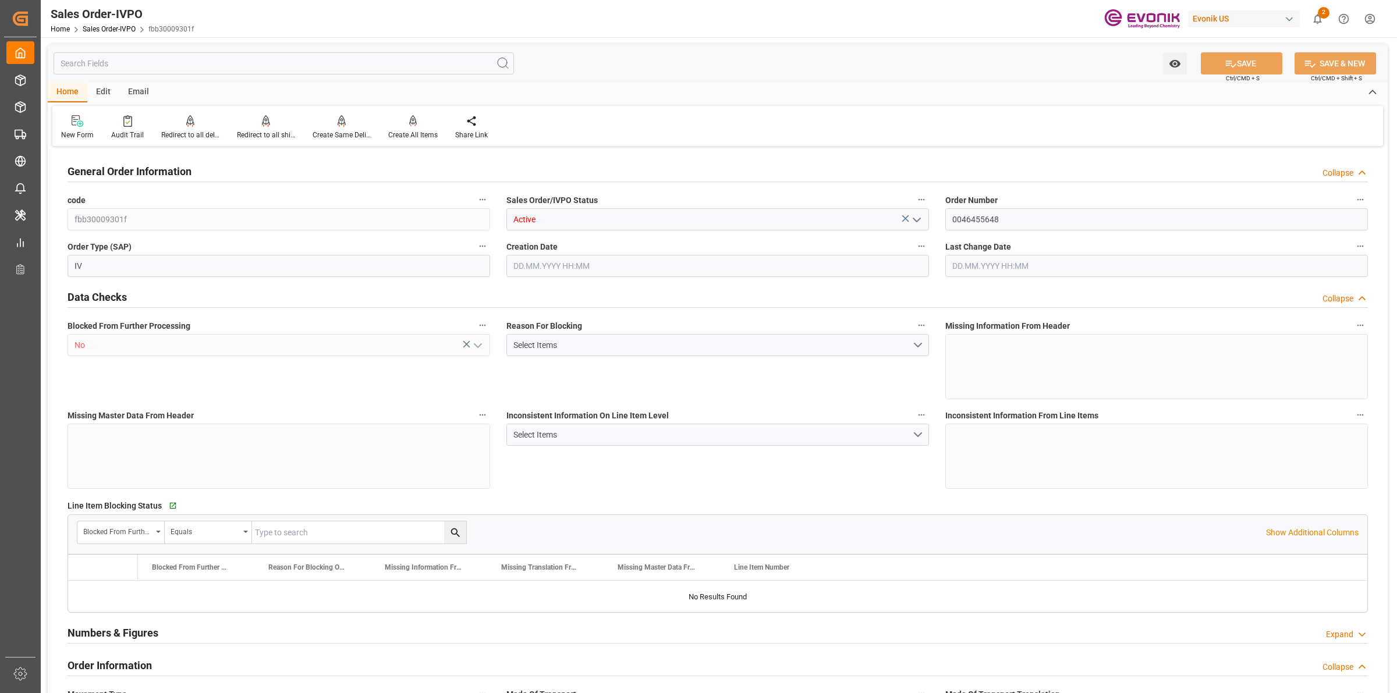
type input "CIF"
type input "[GEOGRAPHIC_DATA]"
type textarea "Not required"
type textarea "RESELLER"
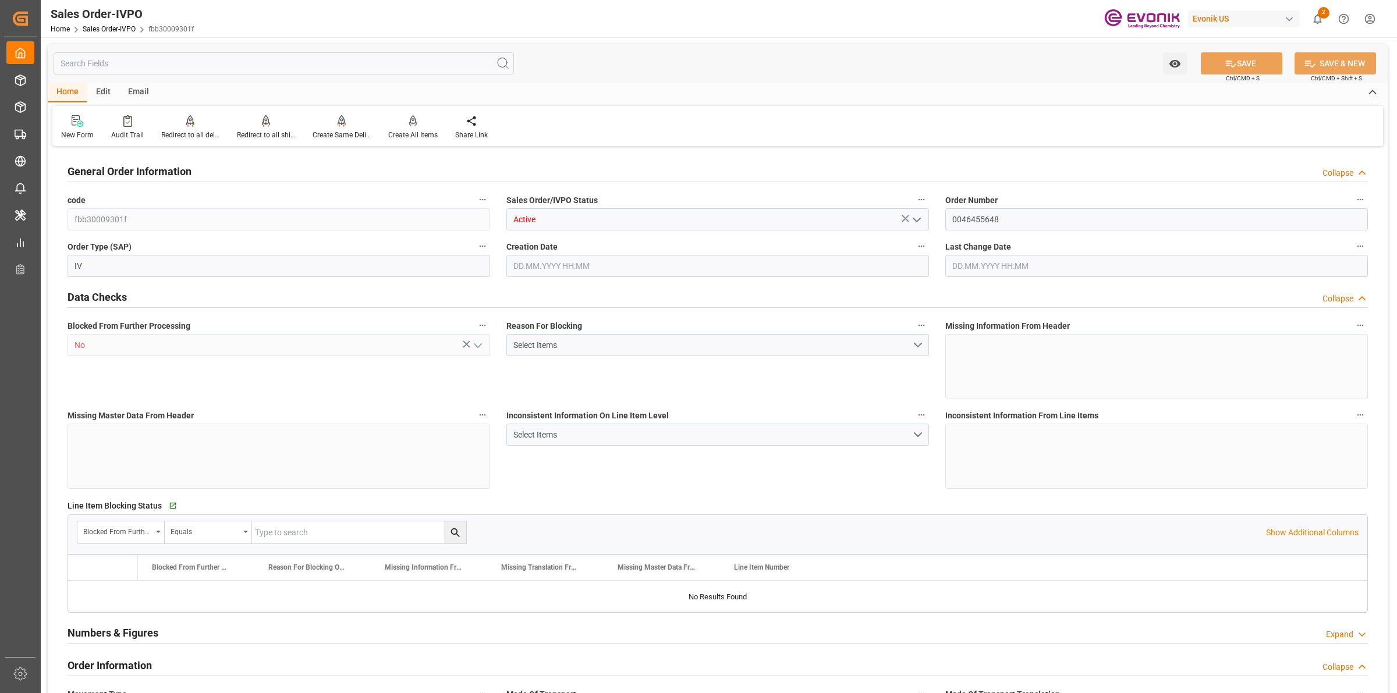
type textarea "TELEX RELEASE"
type input "DE"
type input "Done"
type input "20GP"
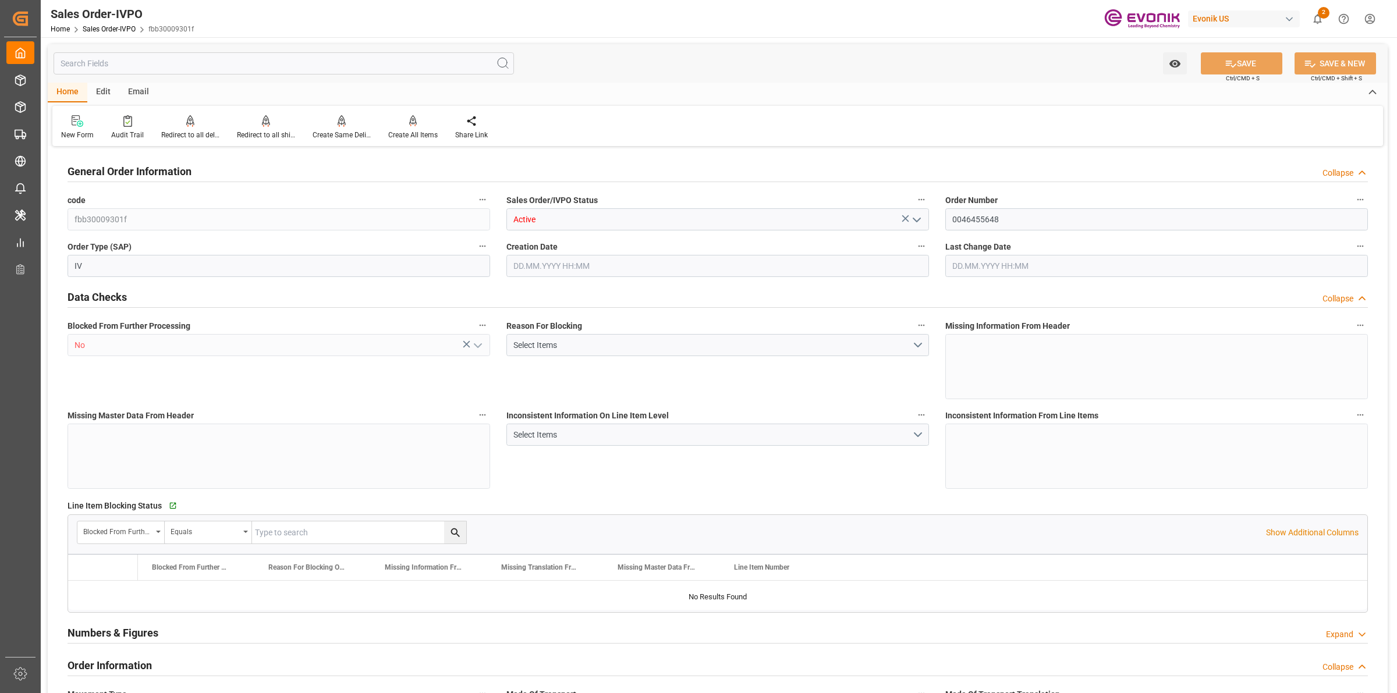
type input "Done"
type input "BEANR"
type input "0"
type input "1"
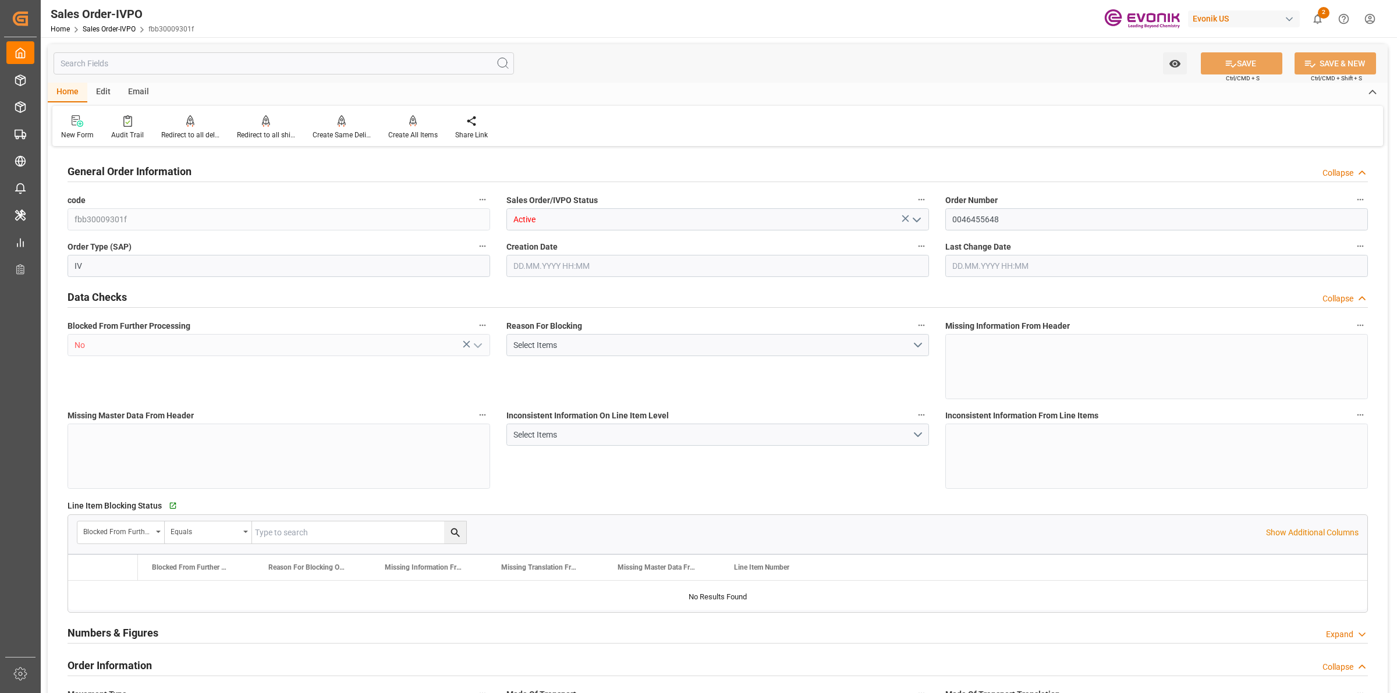
type input "1"
type input "2"
type input "13283.136"
type input "37.0066"
type input "17000"
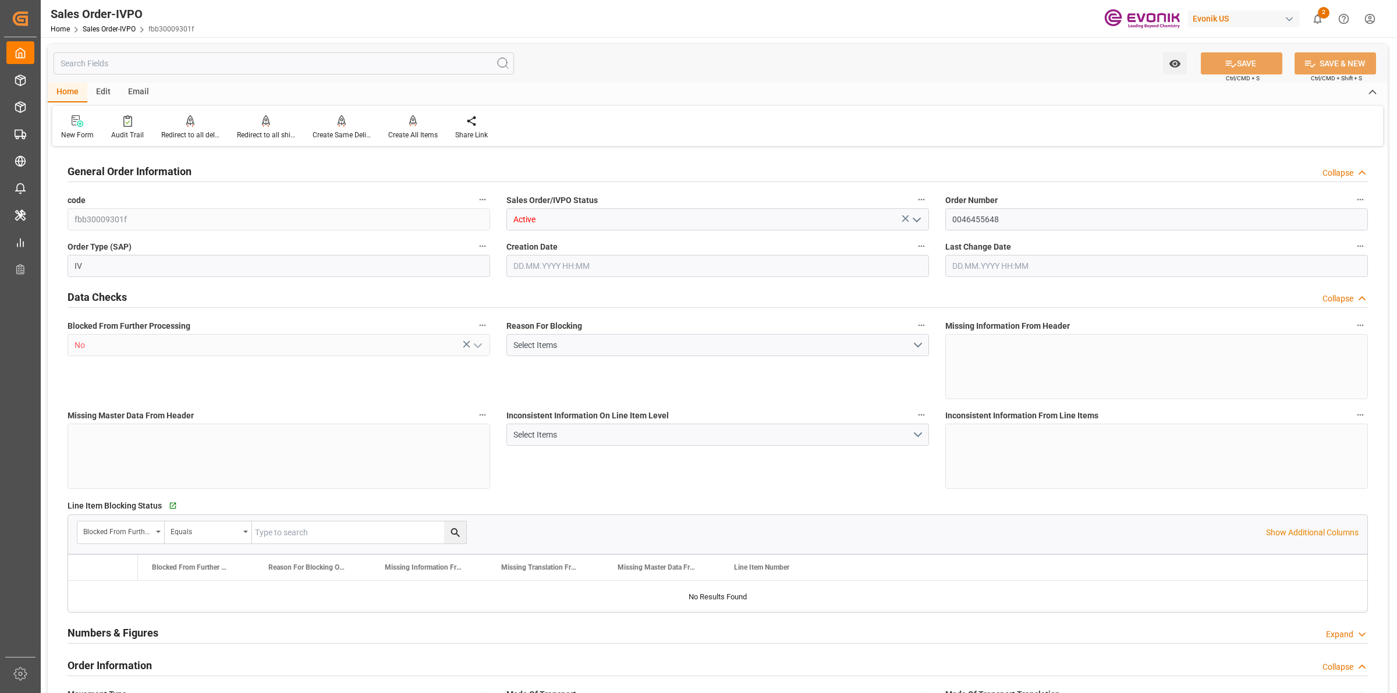
type input "30"
type input "[DATE] 16:54"
type input "[DATE] 09:56"
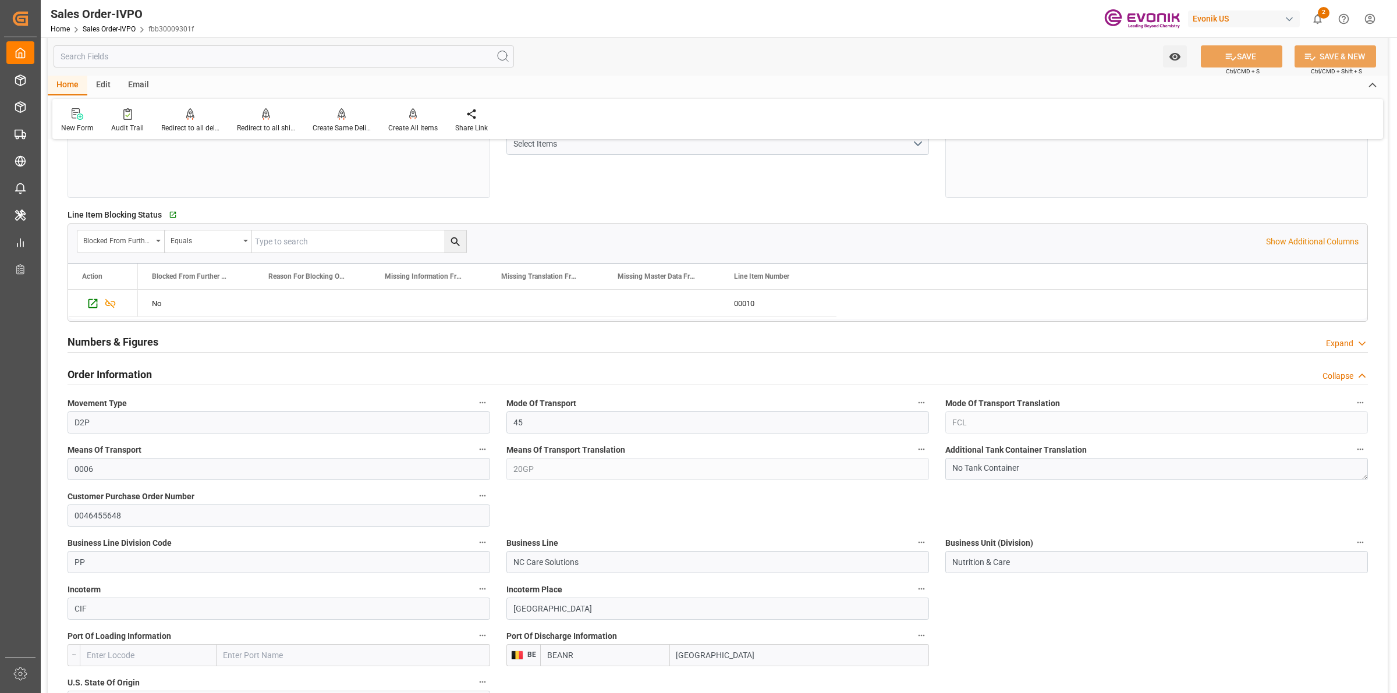
scroll to position [364, 0]
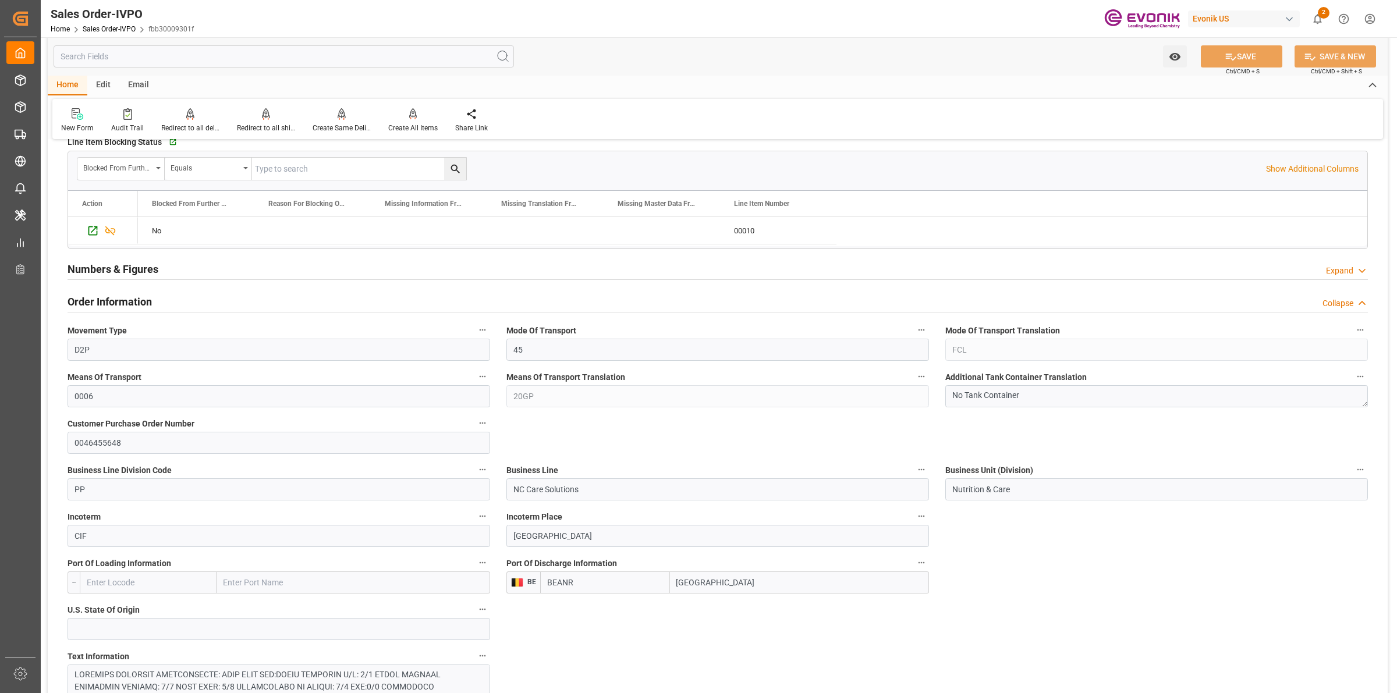
drag, startPoint x: 693, startPoint y: 578, endPoint x: 694, endPoint y: 565, distance: 12.8
click at [622, 569] on div "Port Of Discharge Information BE BEANR [GEOGRAPHIC_DATA]" at bounding box center [717, 574] width 439 height 47
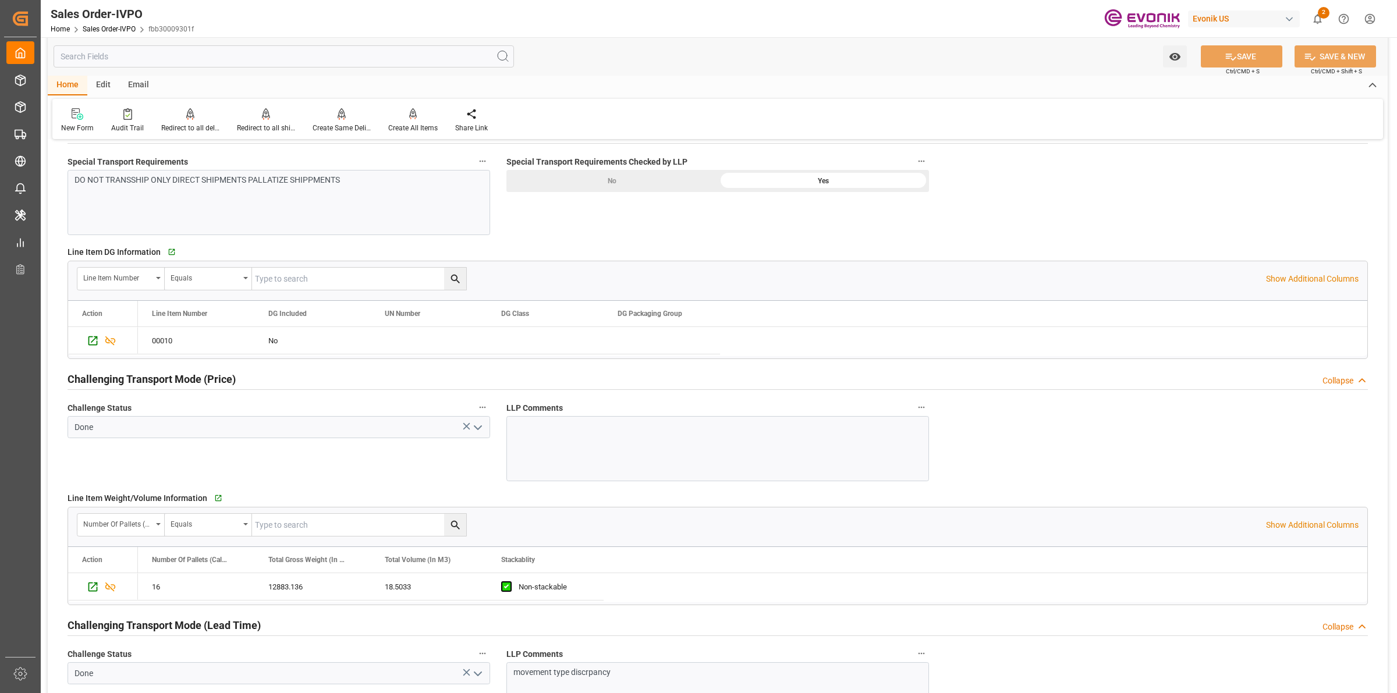
scroll to position [1746, 0]
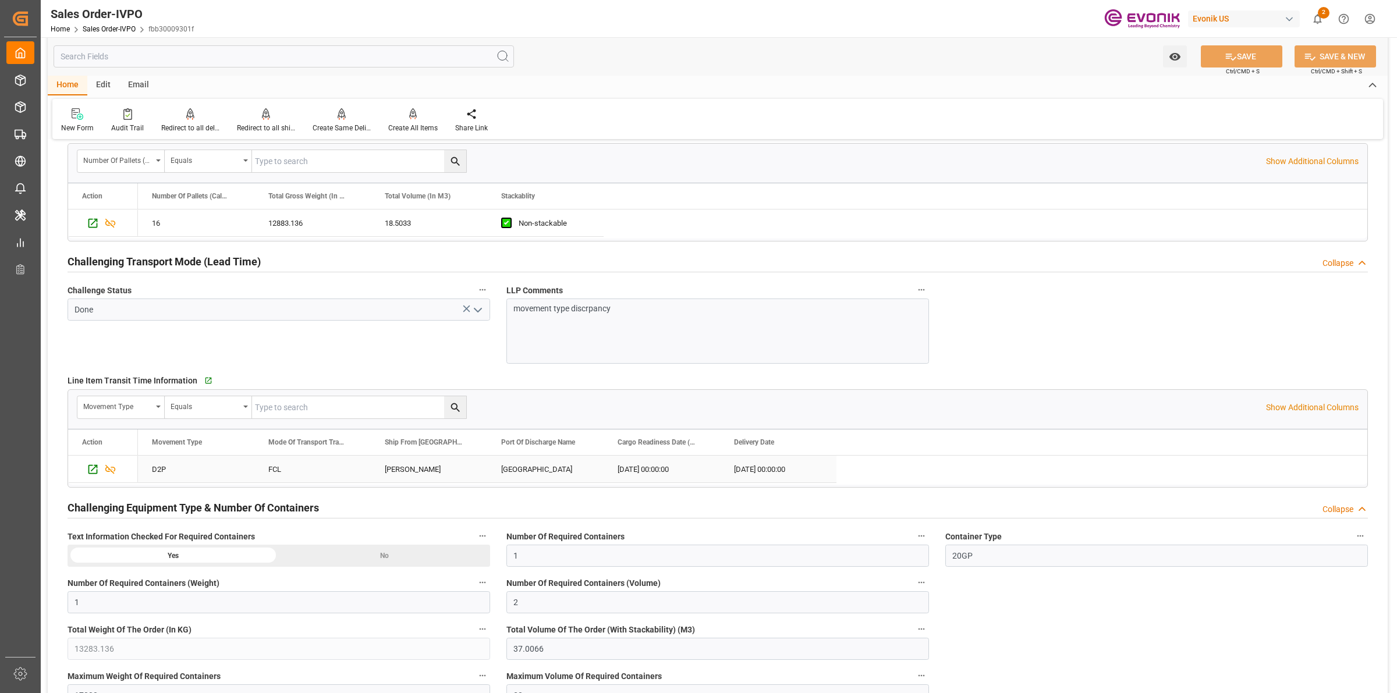
drag, startPoint x: 467, startPoint y: 463, endPoint x: 439, endPoint y: 464, distance: 27.9
click at [467, 463] on div "[PERSON_NAME]" at bounding box center [429, 469] width 116 height 27
click at [409, 467] on div "[PERSON_NAME]" at bounding box center [429, 469] width 116 height 27
